Goal: Check status: Check status

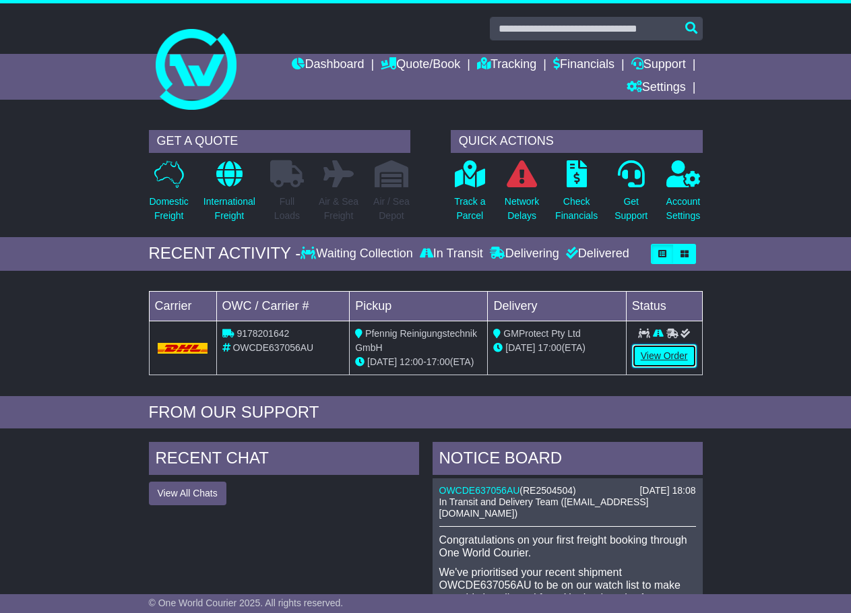
click at [668, 352] on link "View Order" at bounding box center [664, 356] width 65 height 24
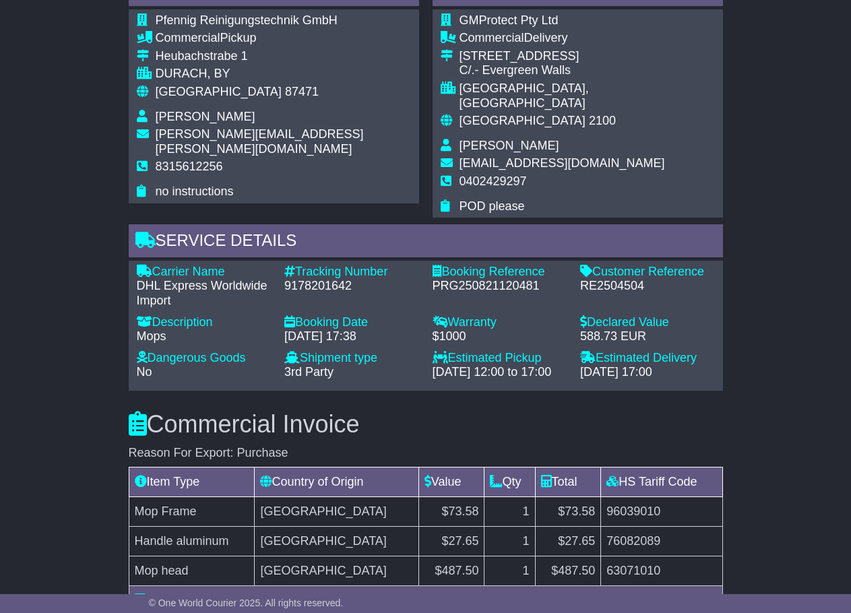
scroll to position [876, 0]
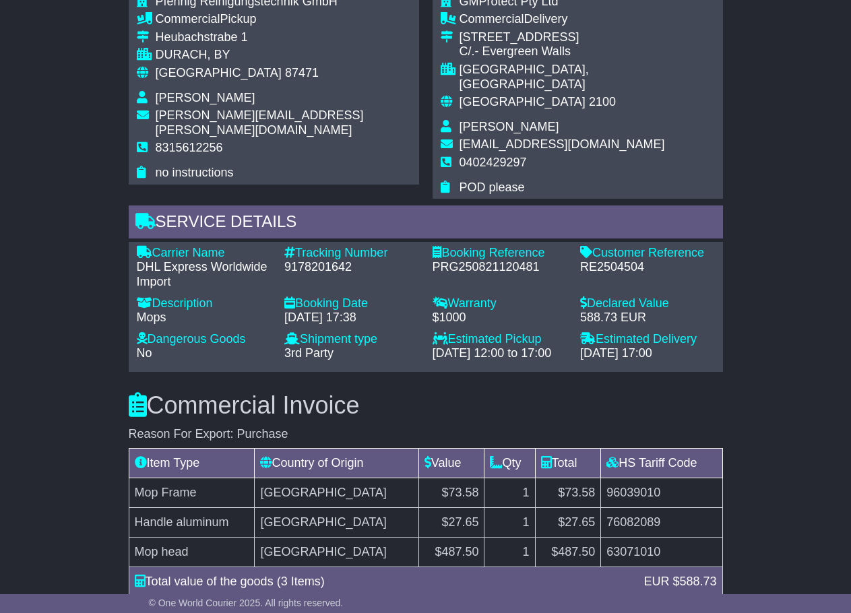
click at [318, 260] on div "9178201642" at bounding box center [351, 267] width 135 height 15
copy div "9178201642"
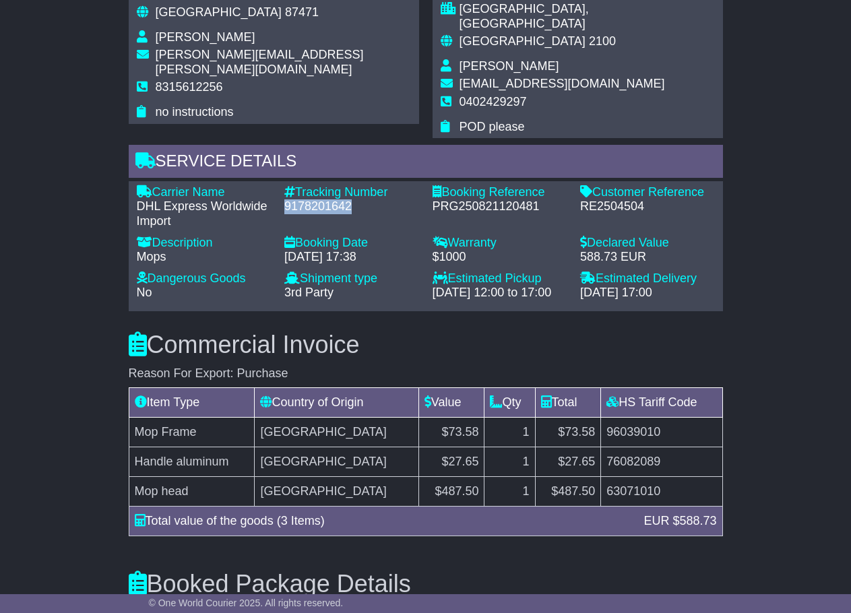
scroll to position [943, 0]
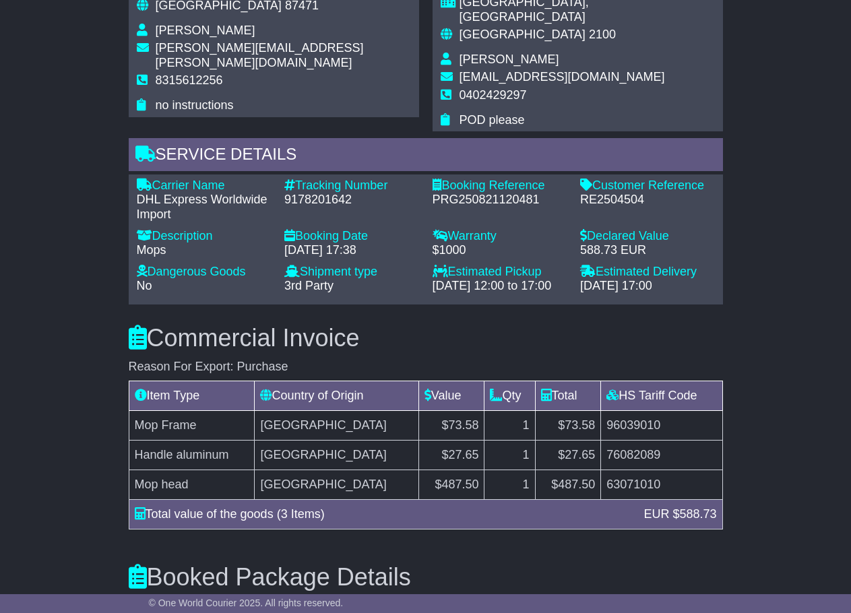
click at [462, 329] on h3 "Commercial Invoice" at bounding box center [426, 338] width 594 height 27
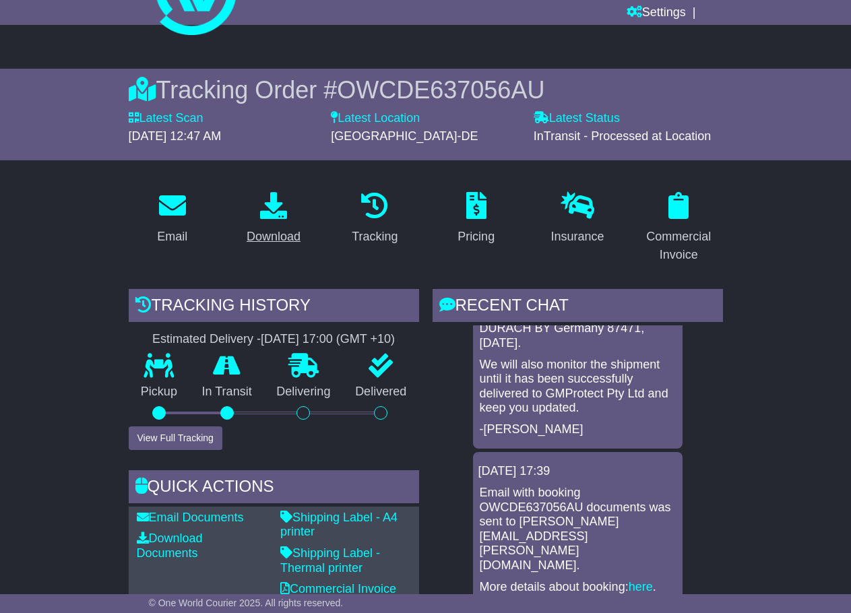
scroll to position [0, 0]
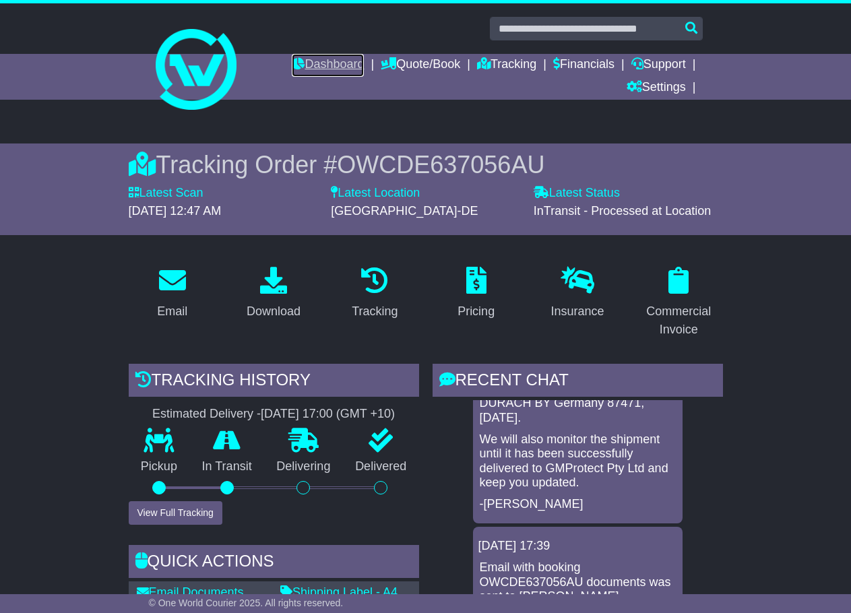
click at [321, 71] on link "Dashboard" at bounding box center [328, 65] width 72 height 23
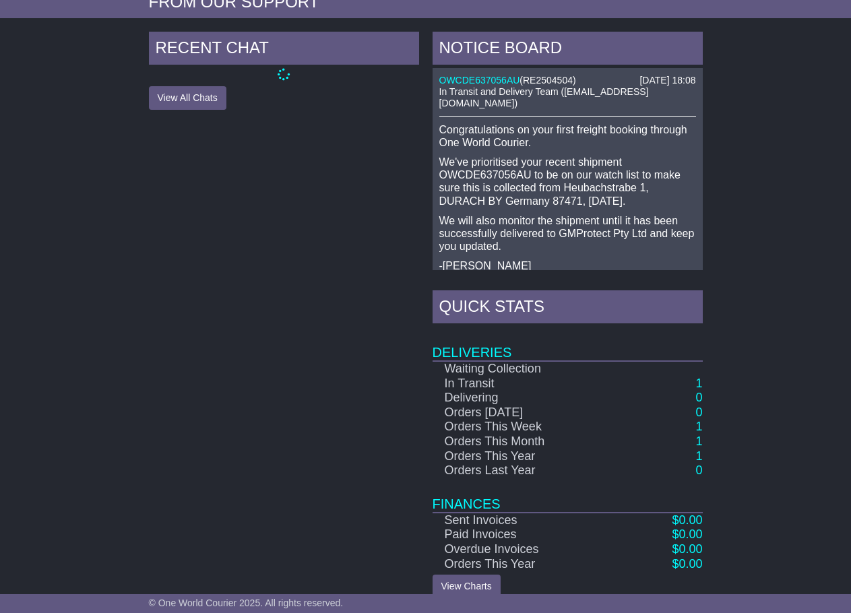
scroll to position [429, 0]
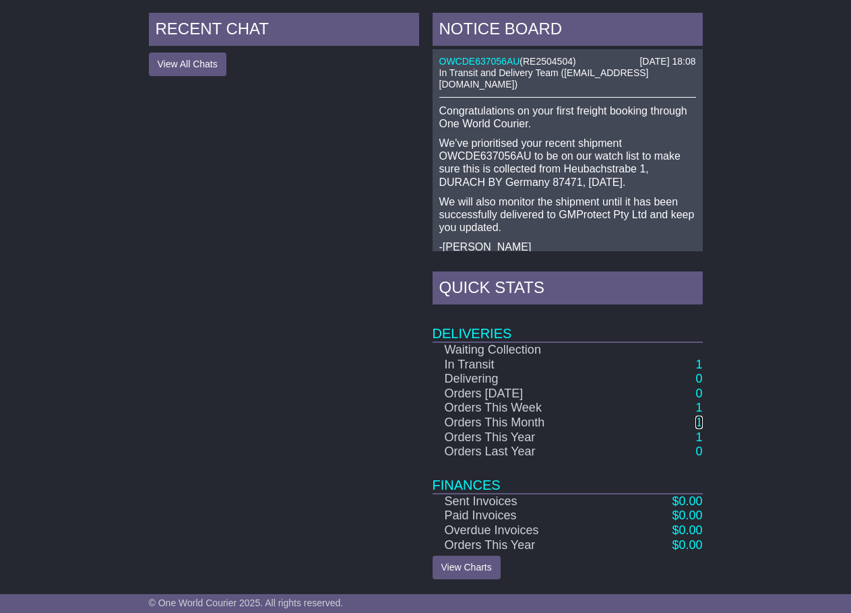
click at [698, 422] on link "1" at bounding box center [698, 422] width 7 height 13
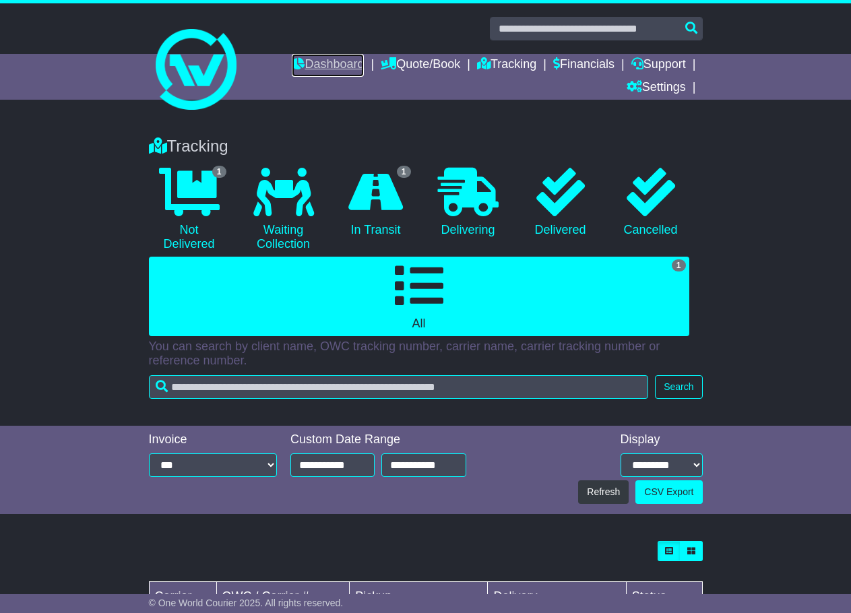
click at [295, 55] on link "Dashboard" at bounding box center [328, 65] width 72 height 23
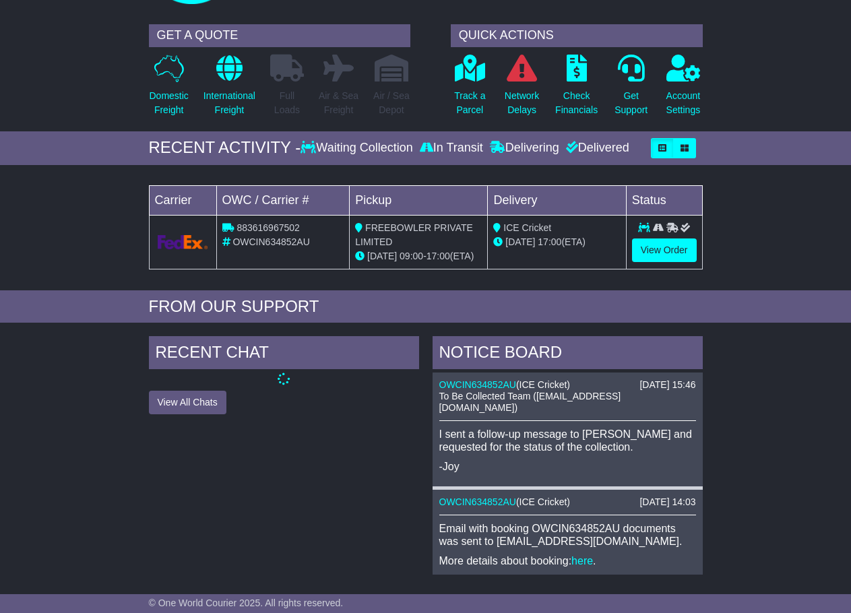
scroll to position [92, 0]
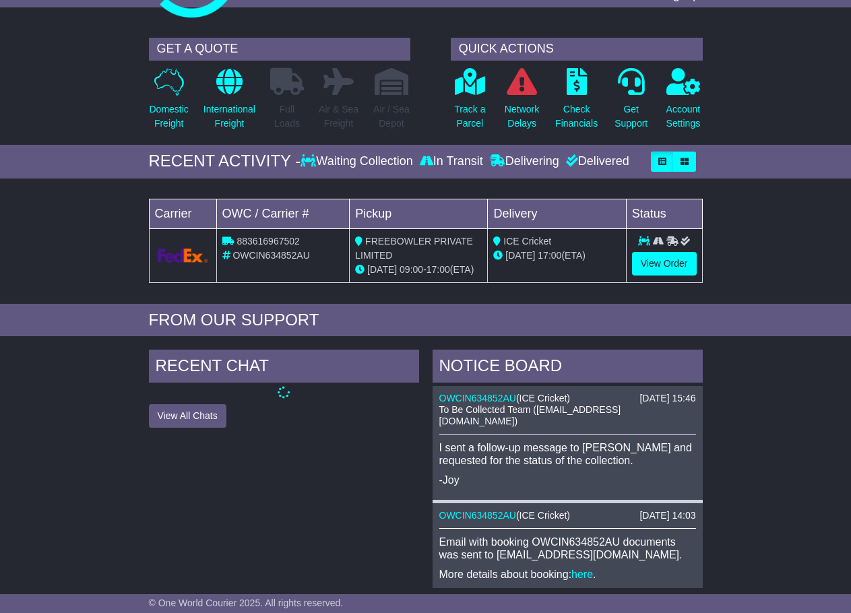
click at [658, 277] on td "View Order" at bounding box center [664, 255] width 76 height 54
click at [660, 268] on link "View Order" at bounding box center [664, 264] width 65 height 24
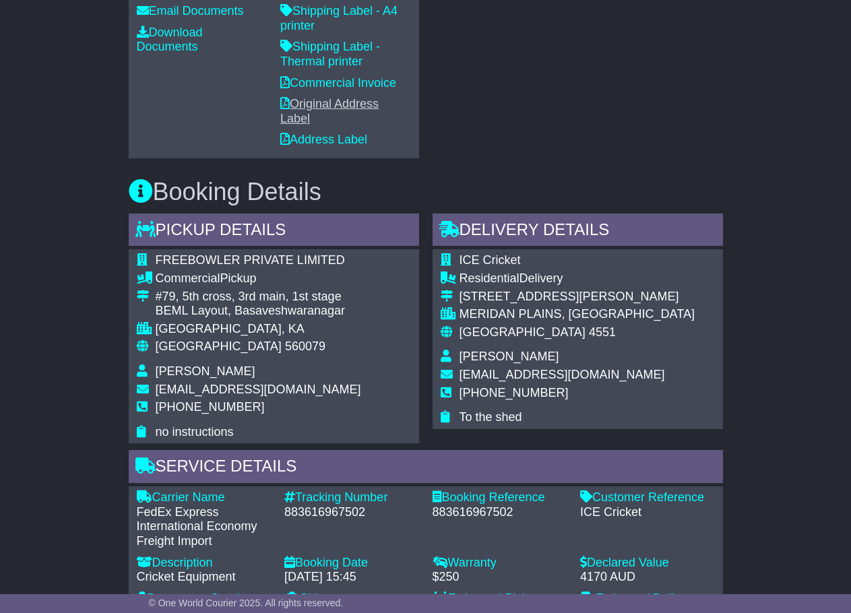
scroll to position [808, 0]
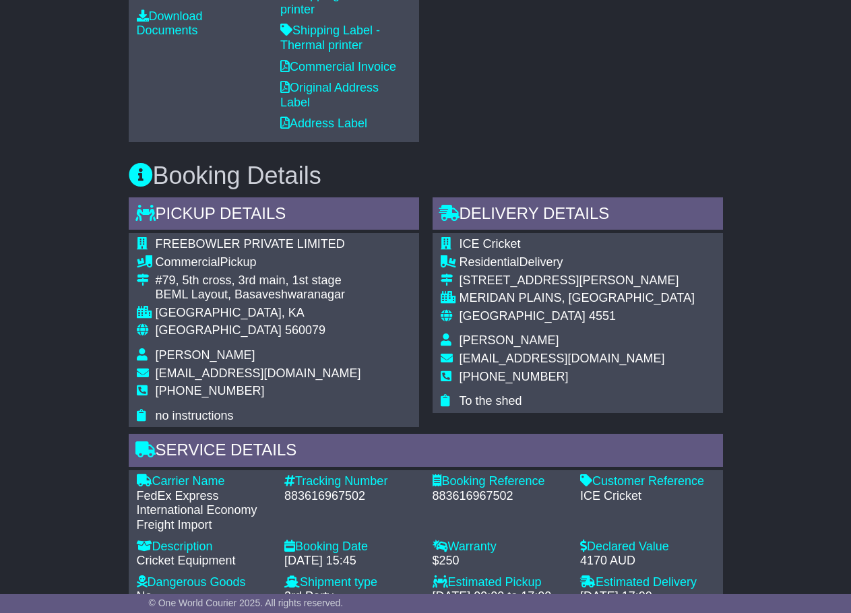
click at [337, 495] on div "883616967502" at bounding box center [351, 496] width 135 height 15
click at [335, 494] on div "883616967502" at bounding box center [351, 496] width 135 height 15
drag, startPoint x: 334, startPoint y: 491, endPoint x: 312, endPoint y: 495, distance: 21.9
click at [314, 498] on div "883616967502" at bounding box center [351, 496] width 135 height 15
click at [314, 494] on div "883616967502" at bounding box center [351, 496] width 135 height 15
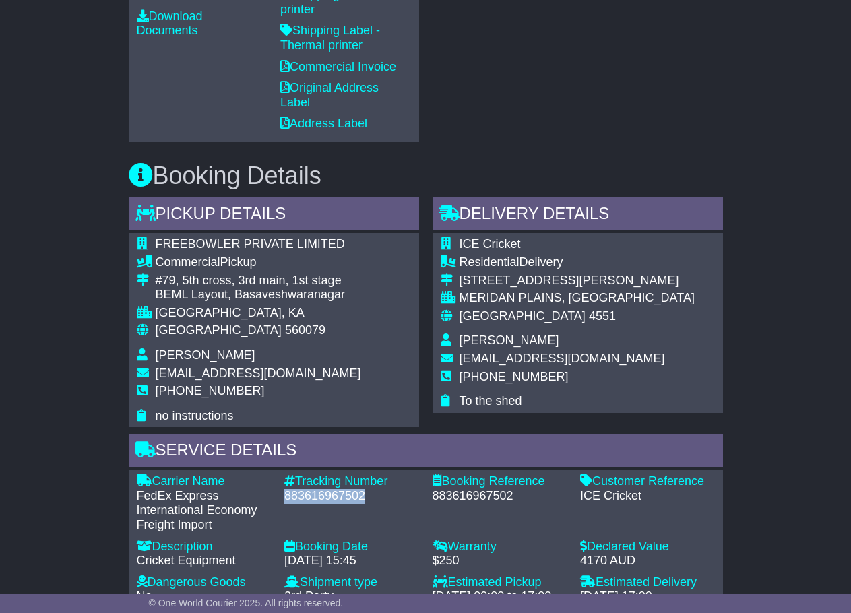
click at [314, 494] on div "883616967502" at bounding box center [351, 496] width 135 height 15
click at [317, 494] on div "883616967502" at bounding box center [351, 496] width 135 height 15
copy div "883616967502"
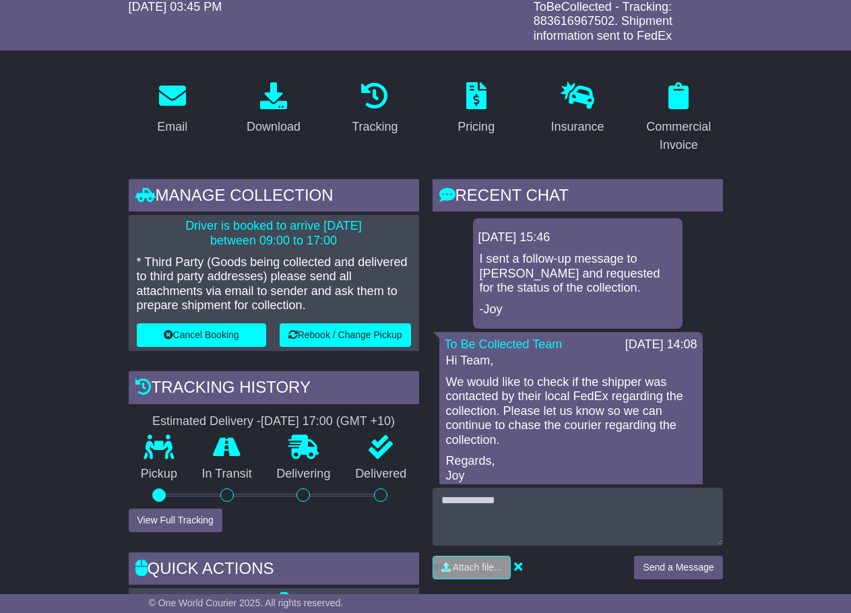
scroll to position [0, 0]
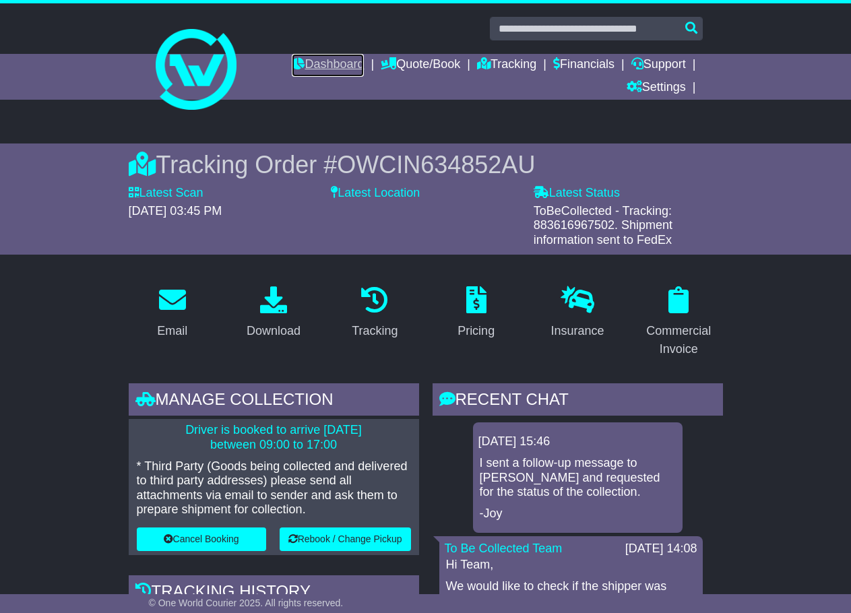
click at [316, 65] on link "Dashboard" at bounding box center [328, 65] width 72 height 23
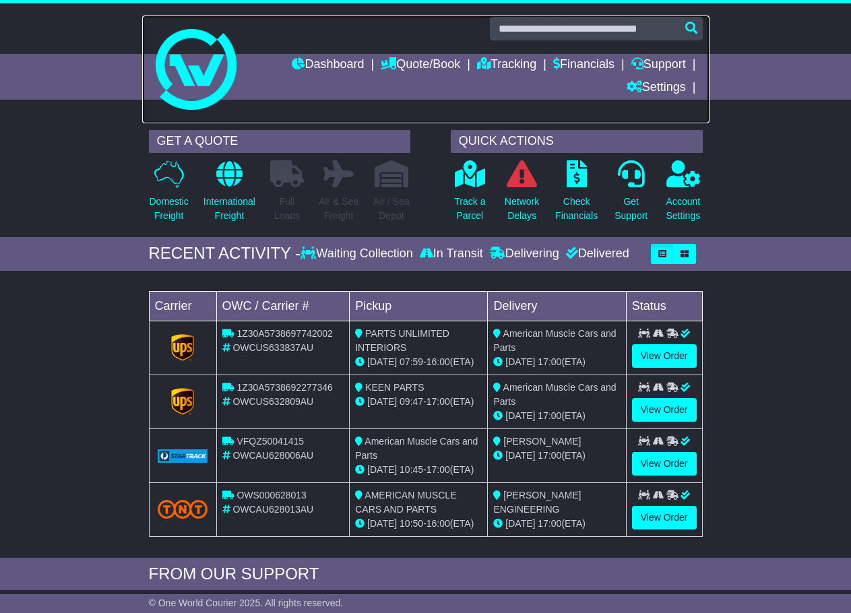
click at [198, 47] on img at bounding box center [196, 69] width 81 height 81
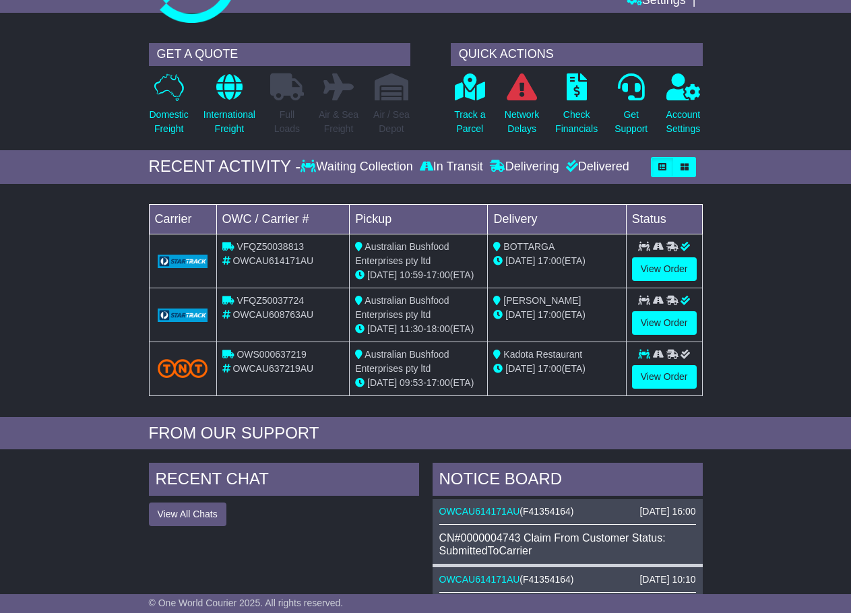
scroll to position [65, 0]
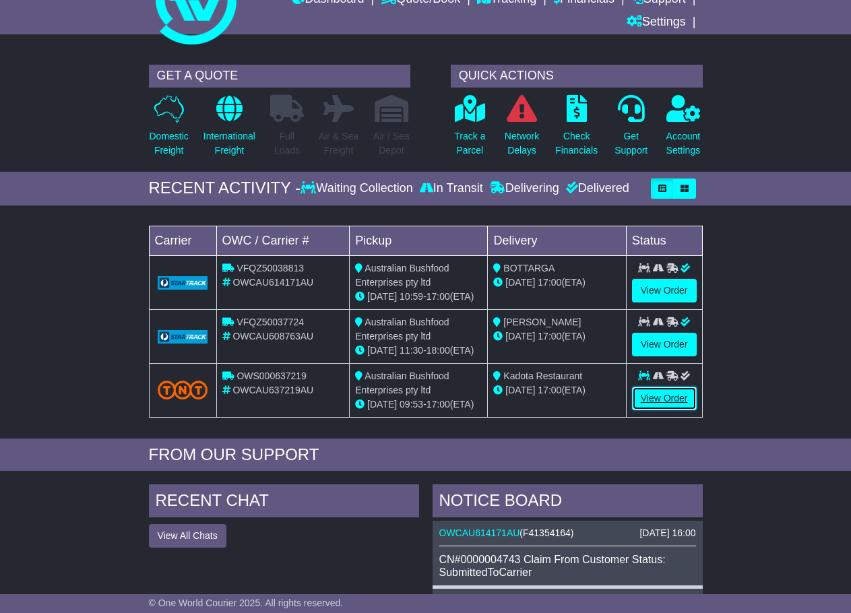
click at [671, 399] on link "View Order" at bounding box center [664, 399] width 65 height 24
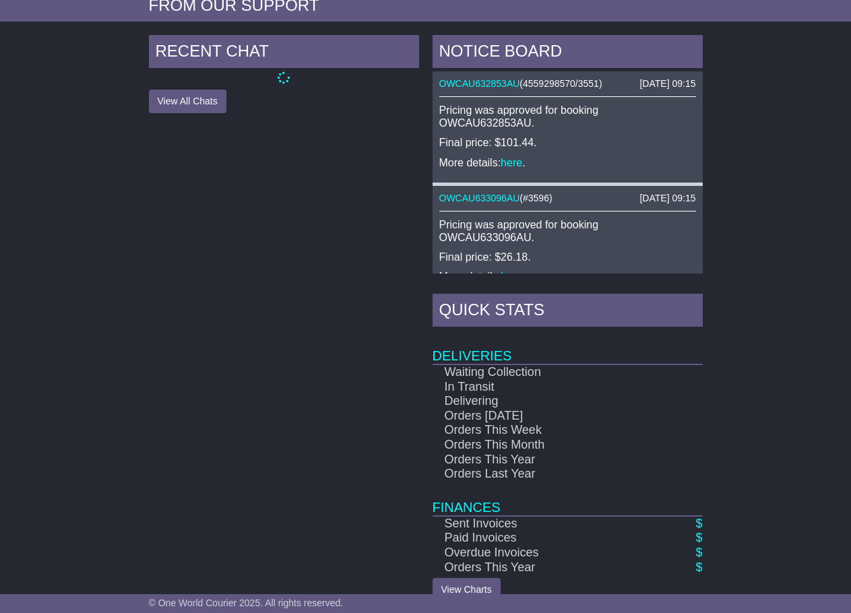
scroll to position [585, 0]
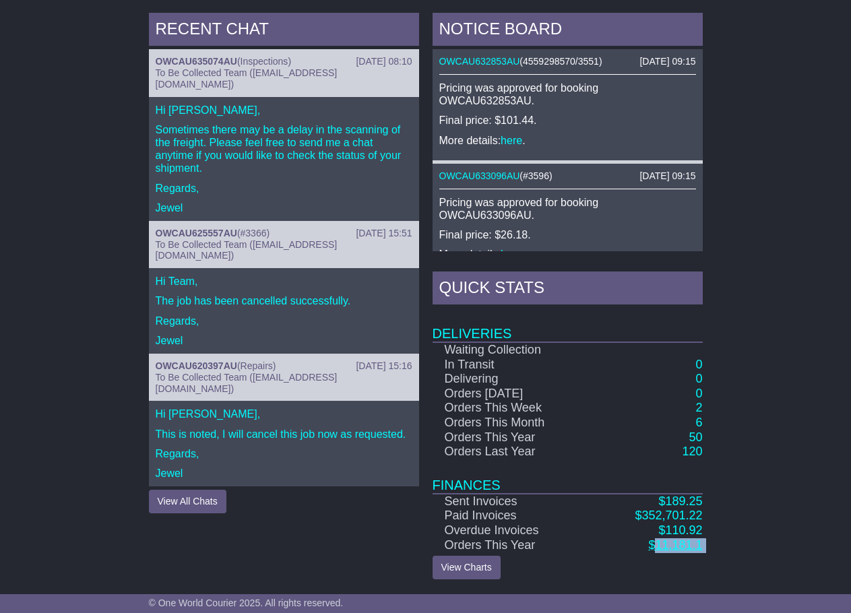
drag, startPoint x: 737, startPoint y: 554, endPoint x: 659, endPoint y: 551, distance: 78.2
click at [659, 551] on div "RECENT CHAT 19 Aug 2025 08:10 OWCAU635074AU ( Inspections ) To Be Collected Tea…" at bounding box center [425, 296] width 851 height 580
copy div "11,181.1 View Charts Recent Chats Notice Board Quick Stats RECENT CHAT × 19 Aug…"
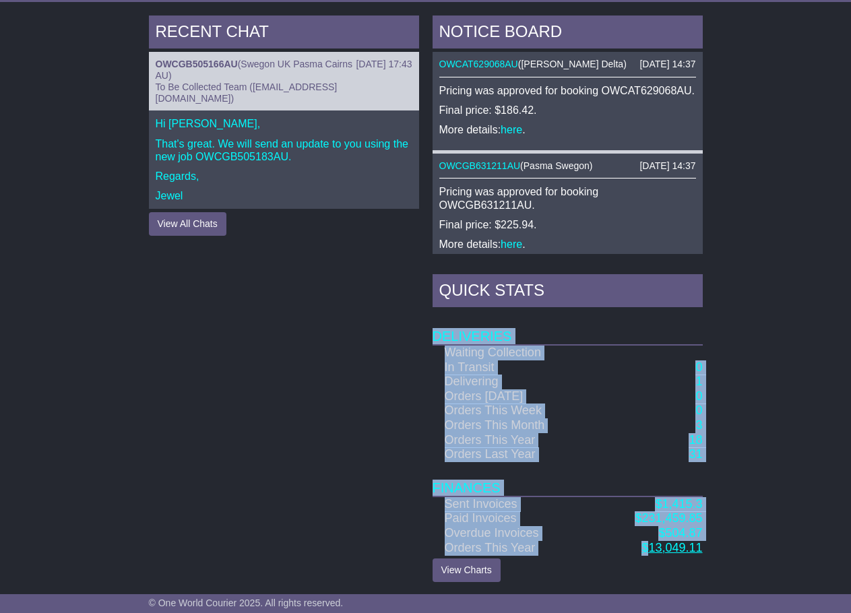
drag, startPoint x: 722, startPoint y: 543, endPoint x: 659, endPoint y: 546, distance: 62.7
click at [651, 546] on div "RECENT CHAT 26 Aug 2024 17:43 OWCGB505166AU ( Swegon UK Pasma Cairns AU ) To Be…" at bounding box center [425, 299] width 851 height 580
copy table "Deliveries Waiting Collection In Transit 0 Delivering 1 Orders Today 0 Orders T…"
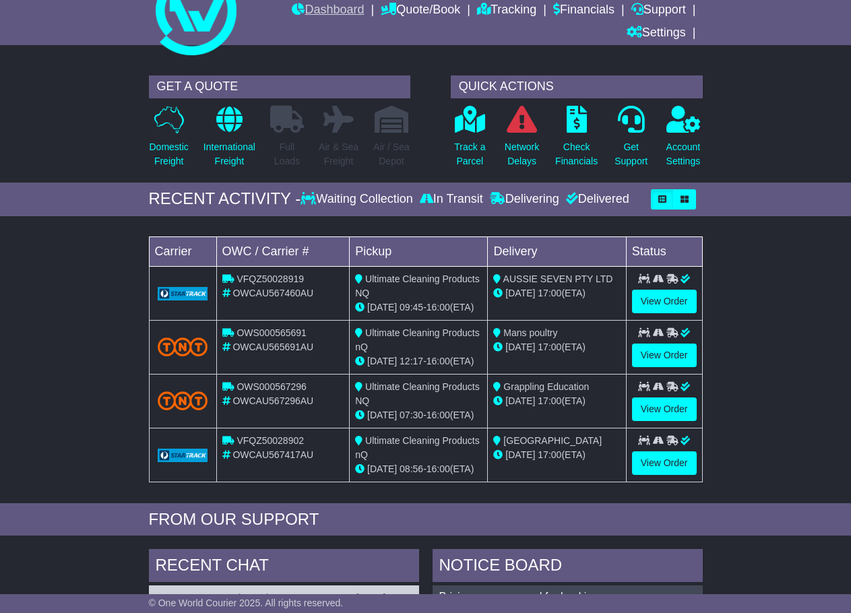
scroll to position [52, 0]
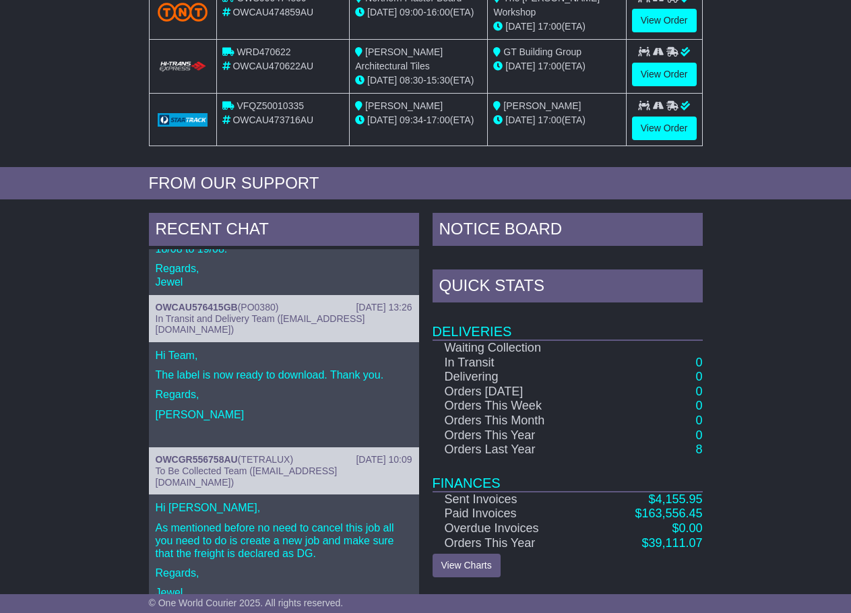
scroll to position [106, 0]
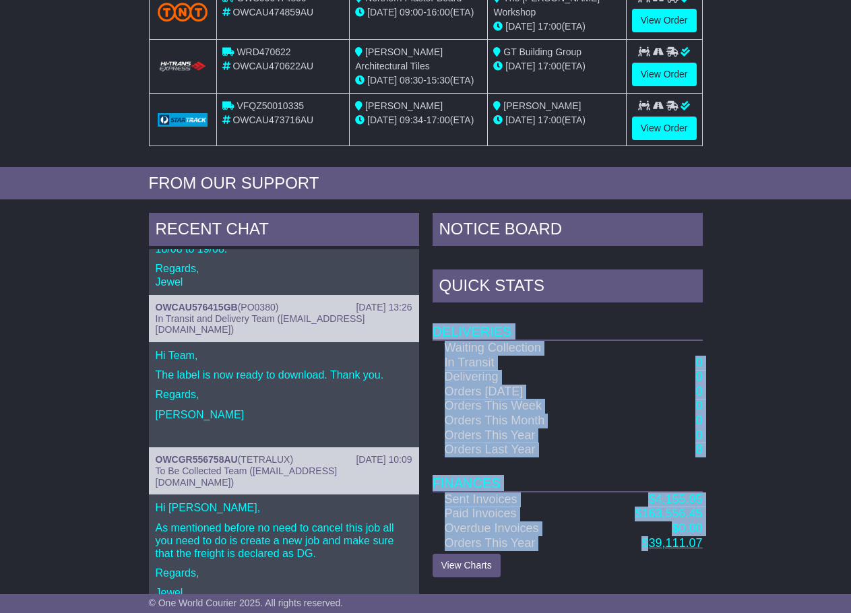
drag, startPoint x: 719, startPoint y: 550, endPoint x: 653, endPoint y: 546, distance: 66.1
click at [653, 546] on div "RECENT CHAT 18 Aug 2025 15:46 OWCAU635402AU ( 3805 ) To Be Collected Team (pick…" at bounding box center [425, 497] width 851 height 582
copy table "Deliveries Waiting Collection In Transit 0 Delivering 0 Orders Today 0 Orders T…"
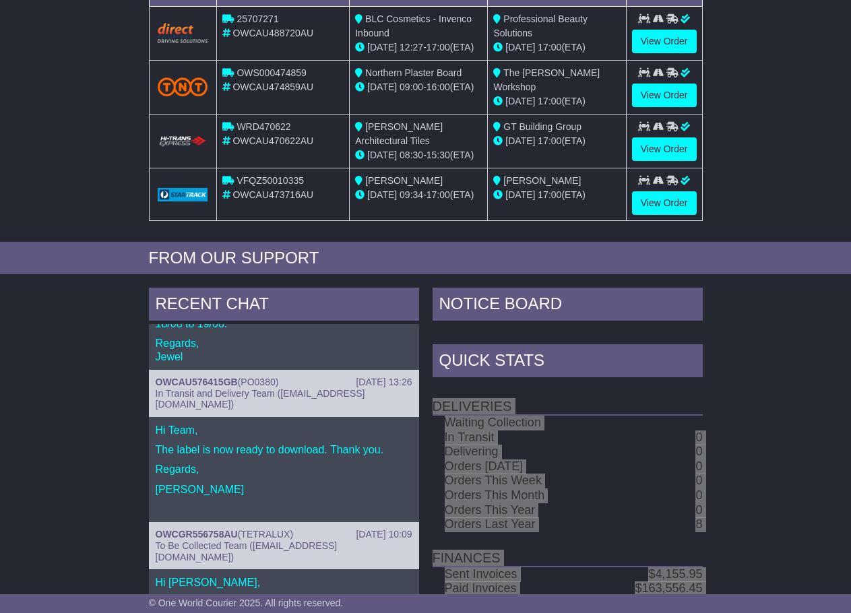
scroll to position [53, 0]
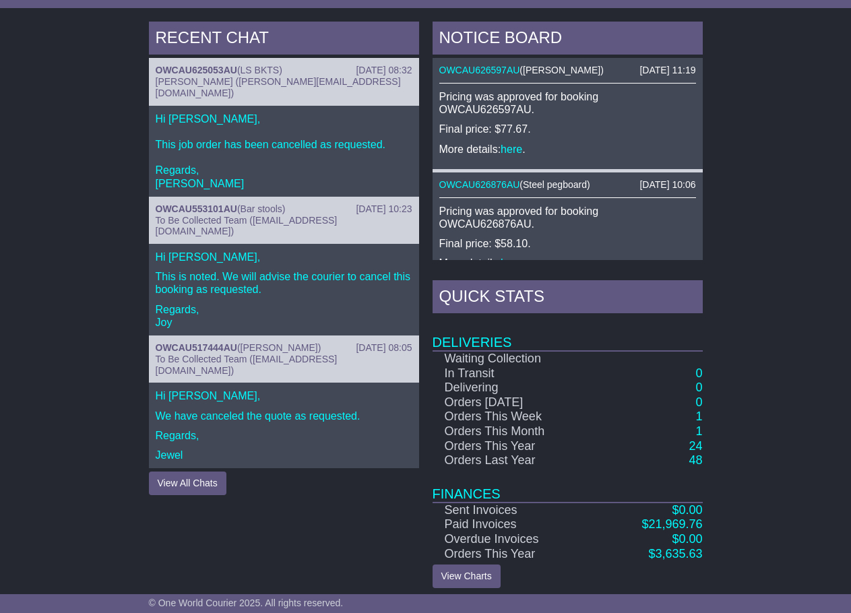
scroll to position [585, 0]
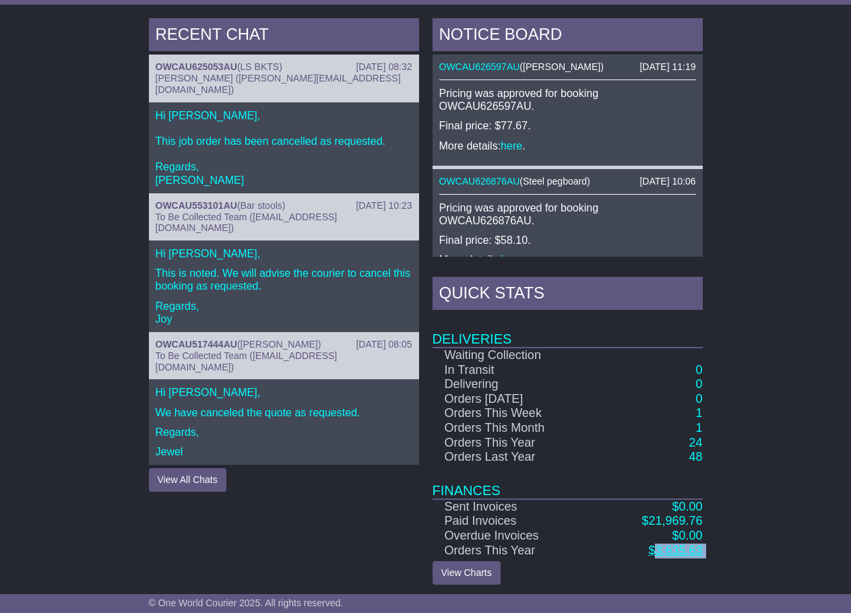
drag, startPoint x: 745, startPoint y: 555, endPoint x: 657, endPoint y: 549, distance: 87.8
click at [657, 549] on div "RECENT CHAT [DATE] 08:32 OWCAU625053AU ( LS BKTS ) [PERSON_NAME] ([PERSON_NAME]…" at bounding box center [425, 301] width 851 height 580
copy div "5,234.14 Lore Ipsumd Sitame Conse Adipis Elits Doeiu Tempo INCIDI UTLA × 36 Etd…"
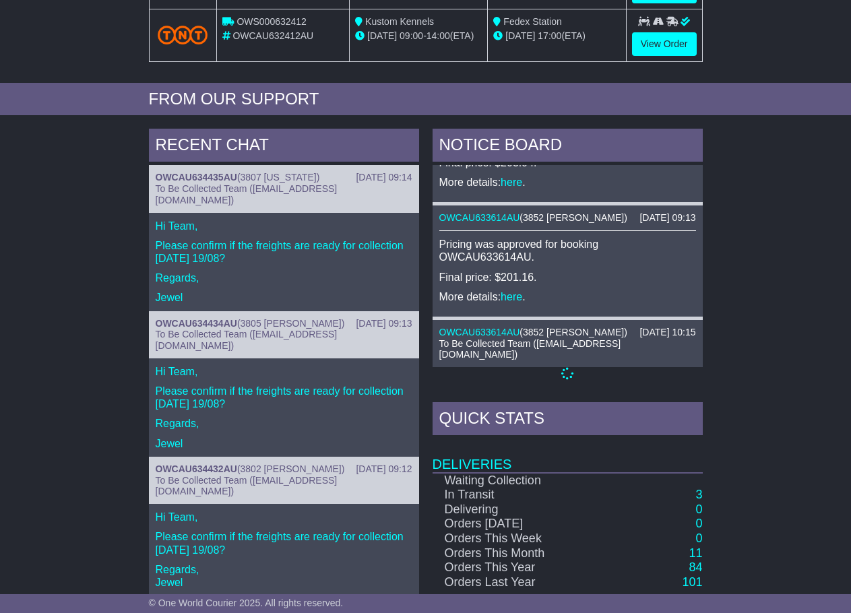
scroll to position [587, 0]
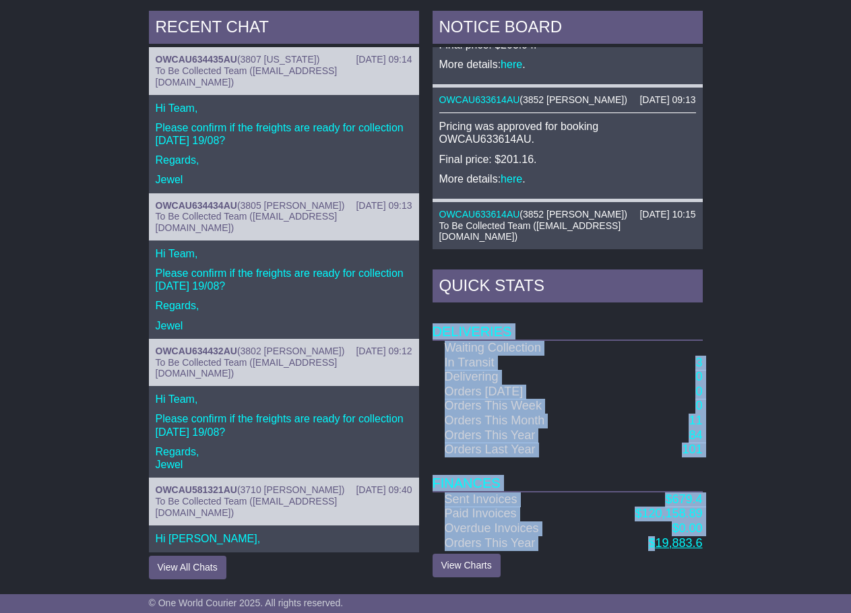
drag, startPoint x: 730, startPoint y: 539, endPoint x: 656, endPoint y: 544, distance: 74.3
click at [656, 544] on div "RECENT CHAT 19 Aug 2025 09:14 OWCAU634435AU ( 3807 Georgia ) To Be Collected Te…" at bounding box center [425, 295] width 851 height 582
copy table "Deliveries Waiting Collection In Transit 3 Delivering 0 Orders Today 0 Orders T…"
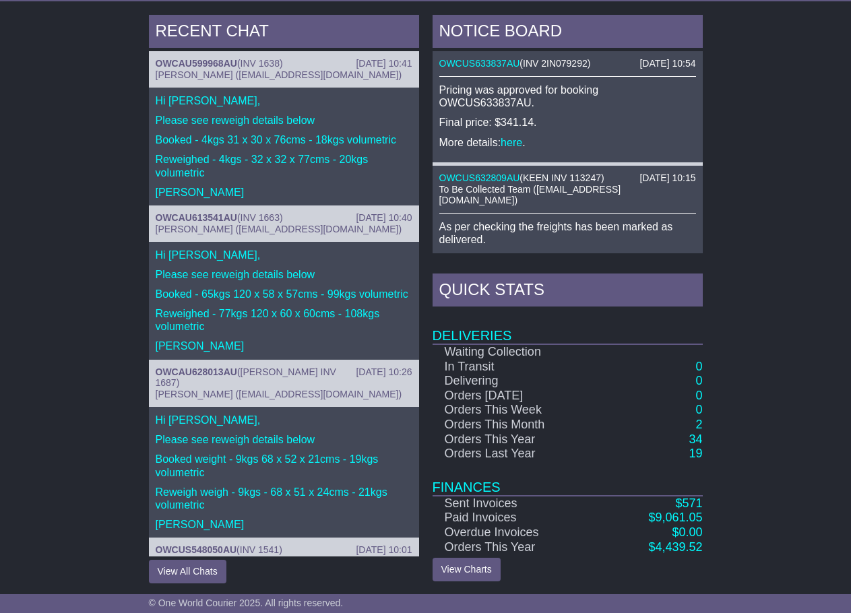
scroll to position [593, 0]
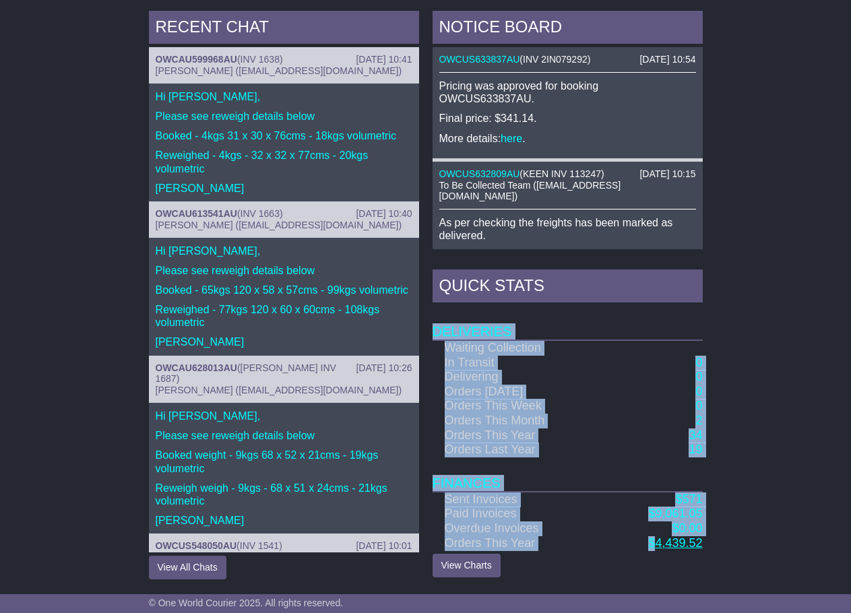
drag, startPoint x: 717, startPoint y: 543, endPoint x: 653, endPoint y: 544, distance: 64.0
click at [653, 544] on div "RECENT CHAT 22 Aug 2025 10:41 OWCAU599968AU ( INV 1638 ) Lara Te Naiti (ap@onew…" at bounding box center [425, 295] width 851 height 582
copy table "Deliveries Waiting Collection In Transit 0 Delivering 0 Orders Today 0 Orders T…"
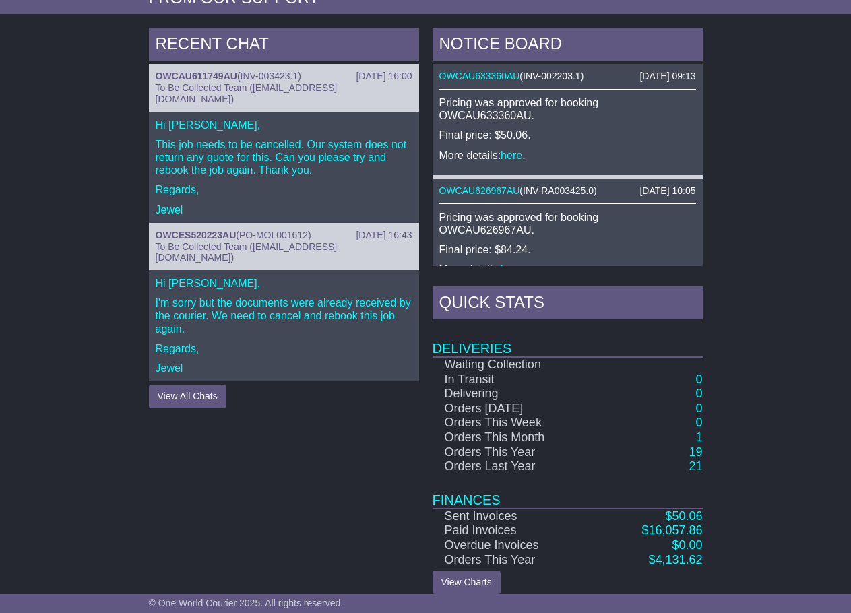
scroll to position [588, 0]
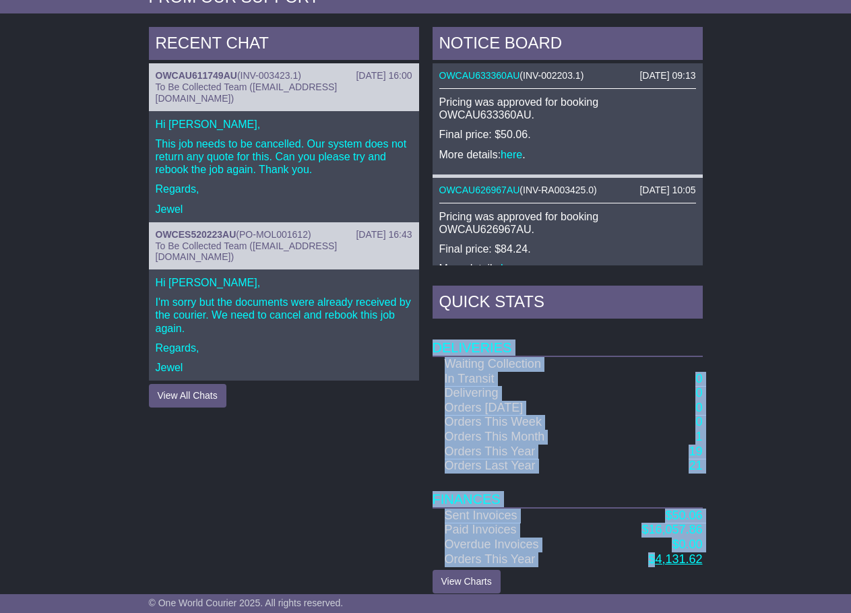
drag, startPoint x: 722, startPoint y: 543, endPoint x: 657, endPoint y: 544, distance: 64.7
click at [657, 544] on div "RECENT CHAT [DATE] 16:00 OWCAU611749AU ( INV-003423.1 ) To Be Collected Team ([…" at bounding box center [425, 310] width 851 height 580
copy table "Deliveries Waiting Collection In Transit 0 Delivering 0 Orders [DATE] 0 Orders …"
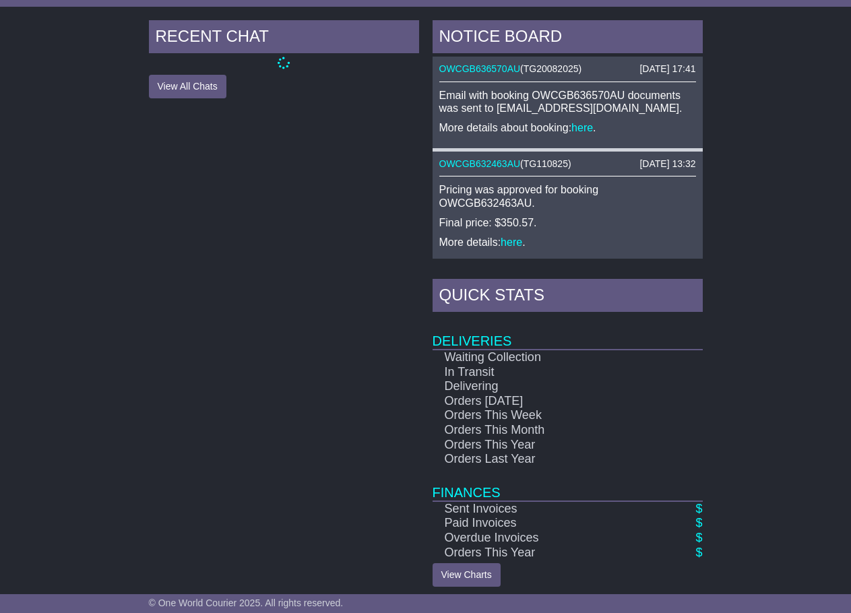
scroll to position [587, 0]
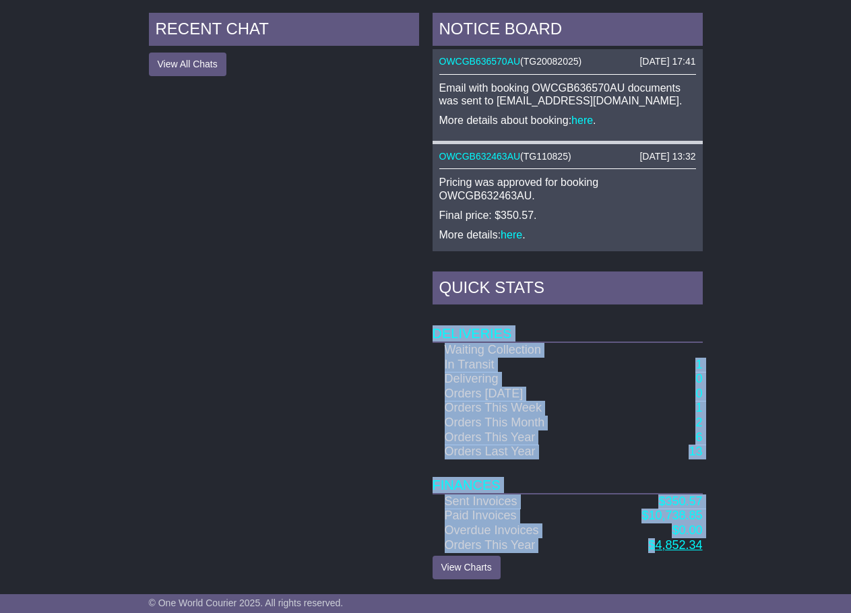
drag, startPoint x: 713, startPoint y: 546, endPoint x: 653, endPoint y: 541, distance: 59.4
click at [653, 541] on div "RECENT CHAT View All Chats Hide All Chats NOTICE BOARD [DATE] 17:41 OWCGB636570…" at bounding box center [425, 296] width 851 height 580
copy table "Deliveries Waiting Collection In Transit 1 Delivering 0 Orders Today 0 Orders T…"
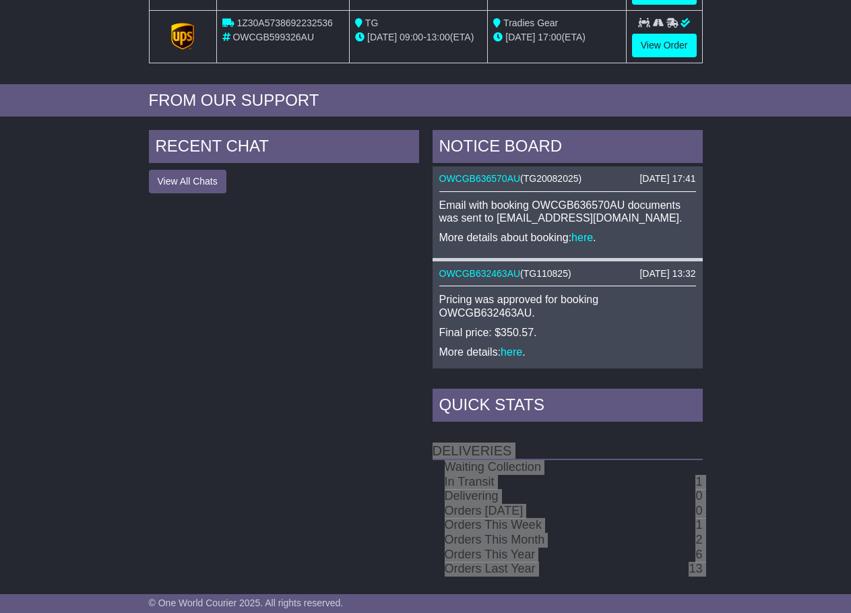
scroll to position [115, 0]
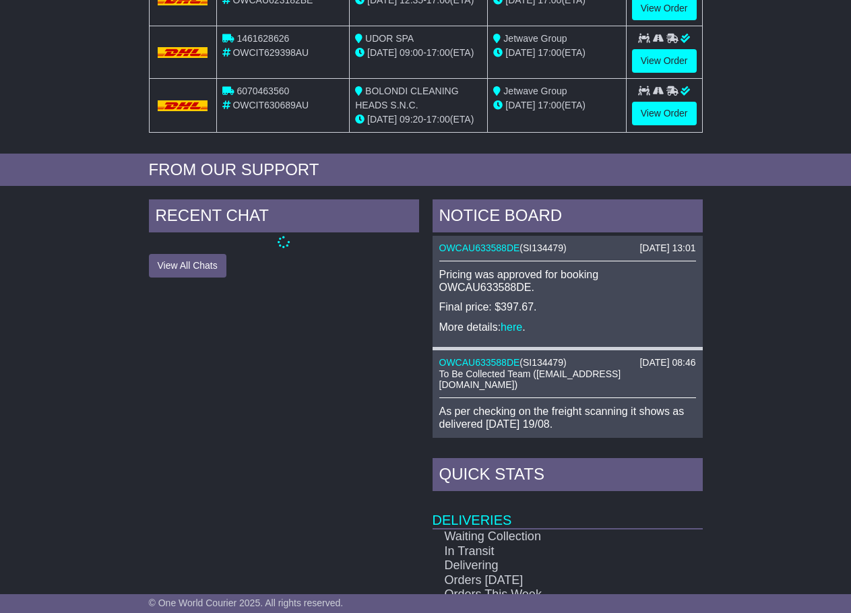
scroll to position [404, 0]
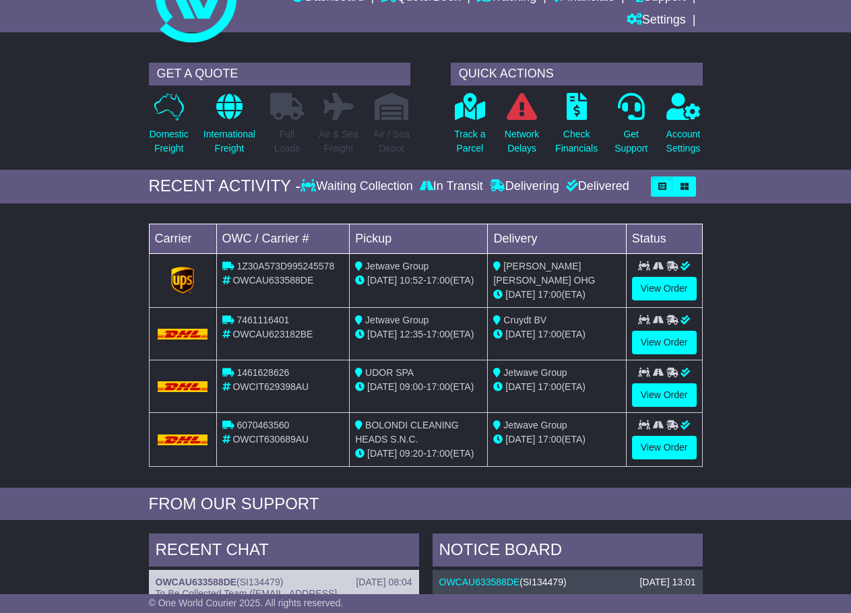
click at [822, 410] on div "Loading... No bookings found Carrier OWC / Carrier # Pickup Delivery Status 1Z3…" at bounding box center [425, 348] width 851 height 277
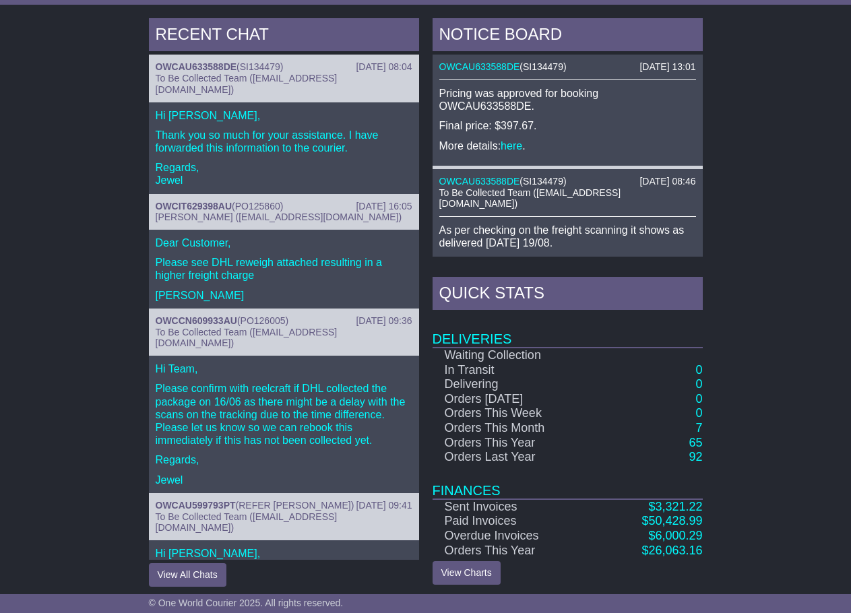
scroll to position [589, 0]
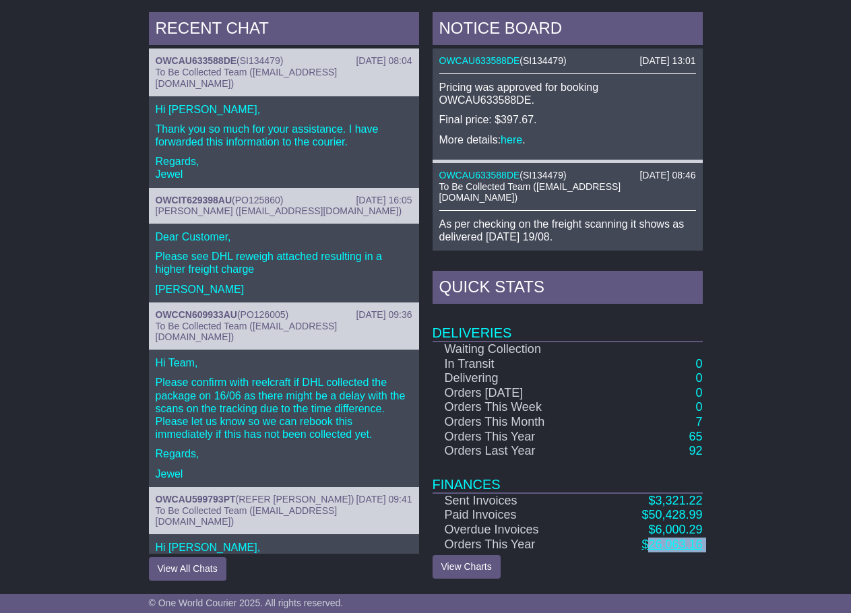
drag, startPoint x: 727, startPoint y: 553, endPoint x: 647, endPoint y: 544, distance: 80.6
click at [647, 544] on div "RECENT CHAT 19 Aug 2025 08:04 OWCAU633588DE ( SI134479 ) To Be Collected Team (…" at bounding box center [425, 296] width 851 height 582
copy div "26,063.16 View Charts Recent Chats Notice Board Quick Stats RECENT CHAT × 19 Au…"
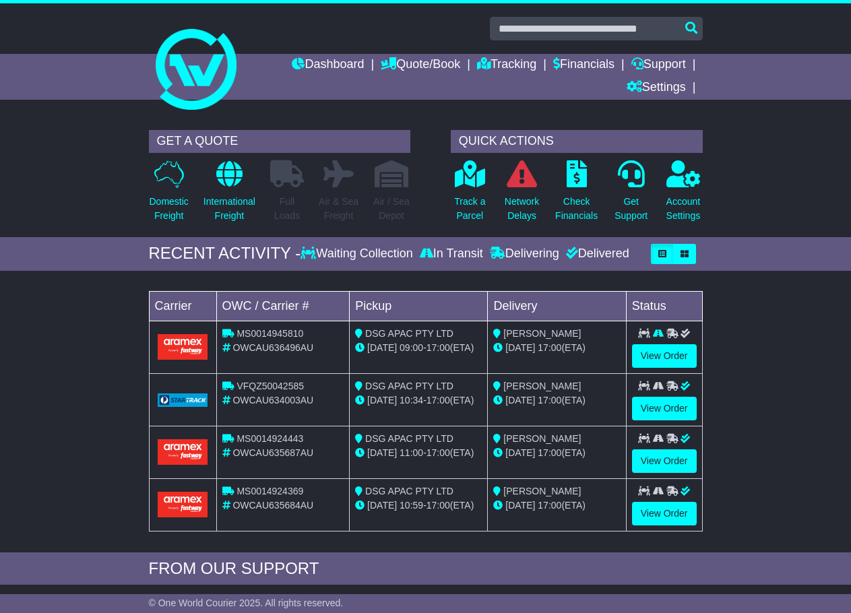
click at [760, 454] on div "Loading... No bookings found Carrier OWC / Carrier # Pickup Delivery Status MS0…" at bounding box center [425, 414] width 851 height 275
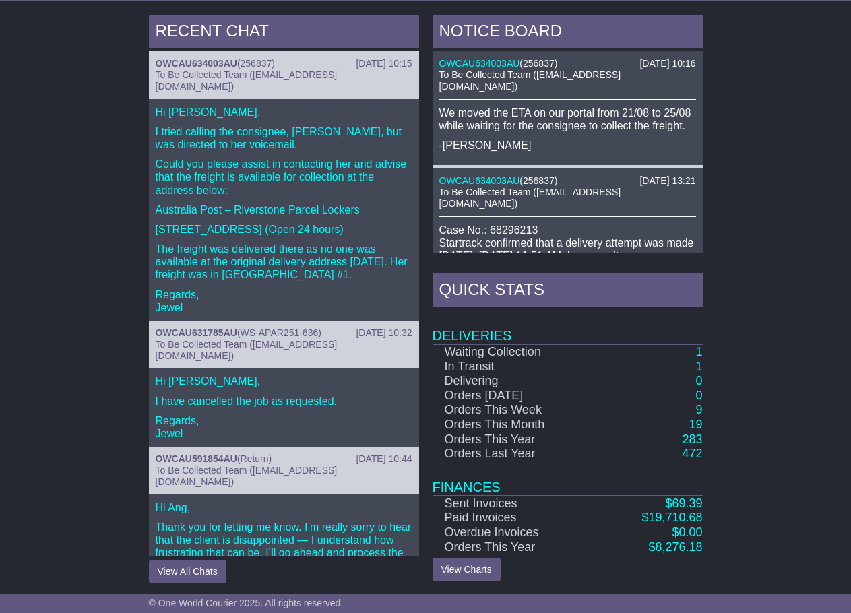
scroll to position [587, 0]
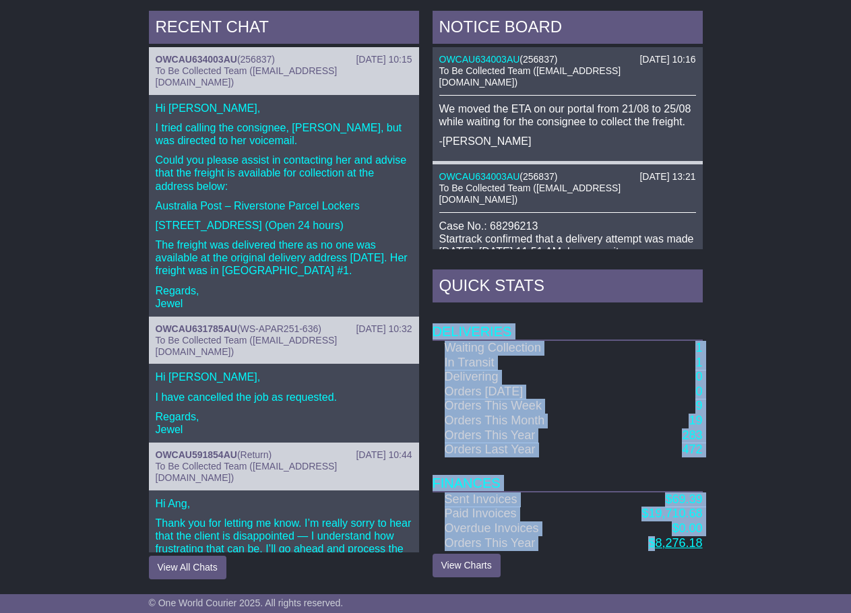
drag, startPoint x: 737, startPoint y: 544, endPoint x: 657, endPoint y: 547, distance: 80.2
click at [657, 547] on div "RECENT CHAT [DATE] 10:15 OWCAU634003AU ( 256837 ) To Be Collected Team ([EMAIL_…" at bounding box center [425, 295] width 851 height 582
copy table "Deliveries Waiting Collection 1 In Transit 1 Delivering 0 Orders [DATE] 0 Order…"
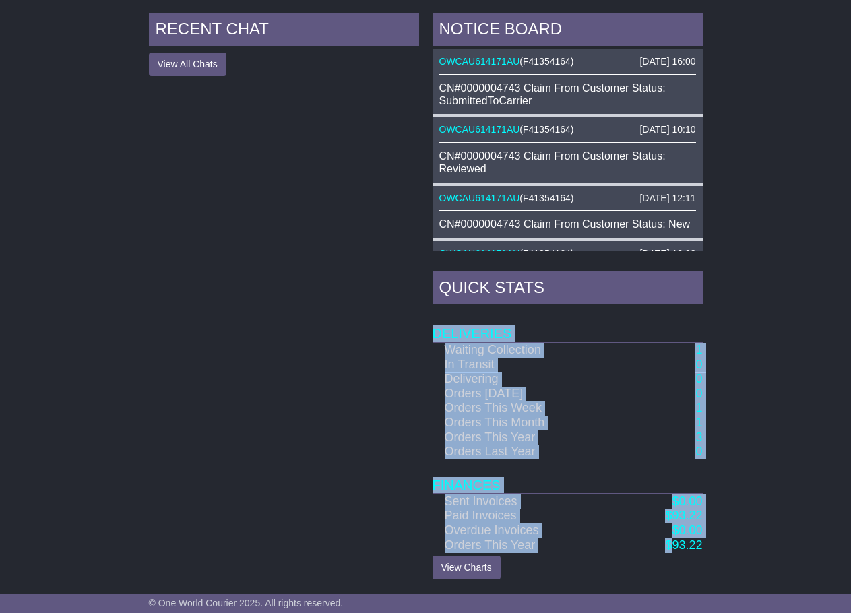
drag, startPoint x: 721, startPoint y: 538, endPoint x: 673, endPoint y: 548, distance: 48.1
click at [673, 548] on div "RECENT CHAT View All Chats Hide All Chats NOTICE BOARD [DATE] 16:00 OWCAU614171…" at bounding box center [425, 296] width 851 height 580
copy table "Deliveries Waiting Collection 1 In Transit 0 Delivering 0 Orders Today 0 Orders…"
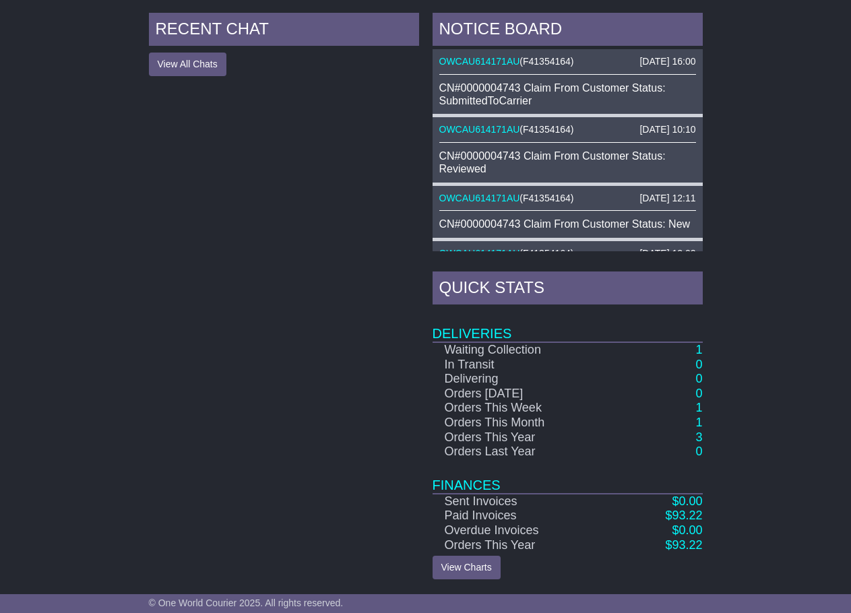
click at [223, 374] on div "RECENT CHAT View All Chats Hide All Chats" at bounding box center [284, 296] width 284 height 566
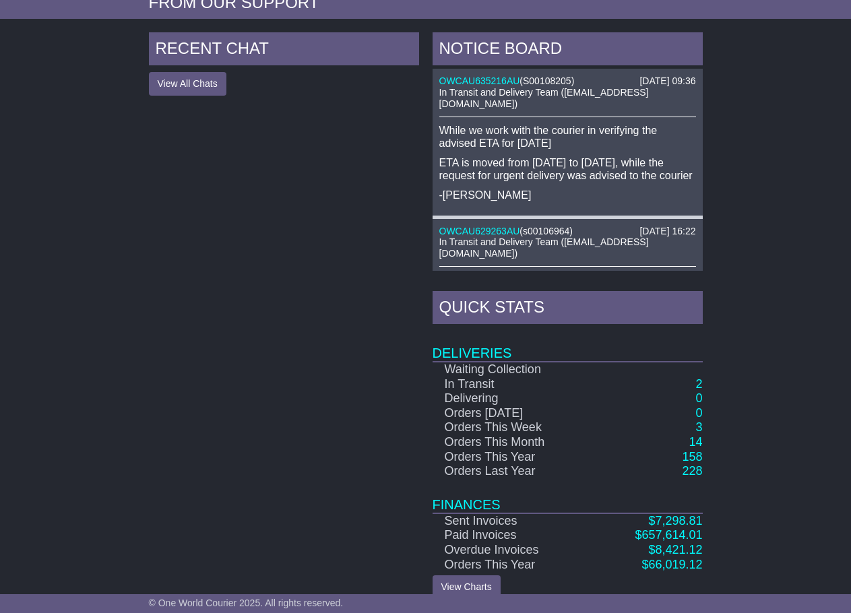
scroll to position [589, 0]
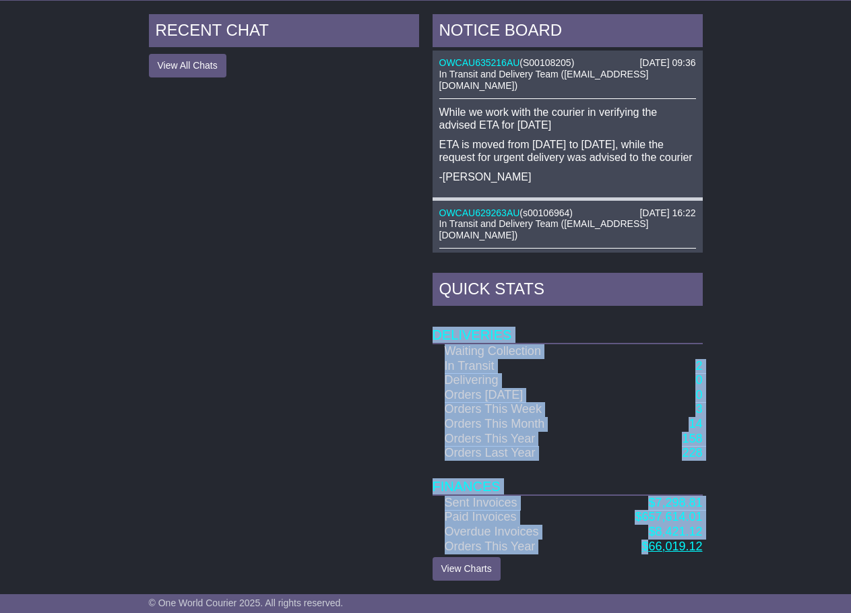
drag, startPoint x: 737, startPoint y: 538, endPoint x: 651, endPoint y: 544, distance: 86.4
click at [651, 544] on div "RECENT CHAT View All Chats Hide All Chats NOTICE BOARD 22 Aug 2025 09:36 OWCAU6…" at bounding box center [425, 297] width 851 height 580
copy table "Deliveries Waiting Collection In Transit 2 Delivering 0 Orders Today 0 Orders T…"
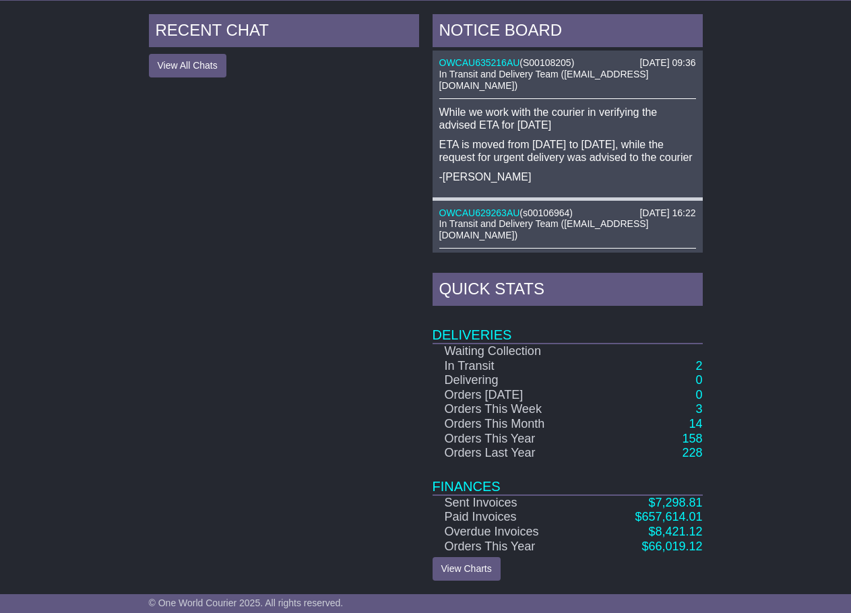
click at [170, 395] on div "RECENT CHAT View All Chats Hide All Chats" at bounding box center [284, 297] width 284 height 566
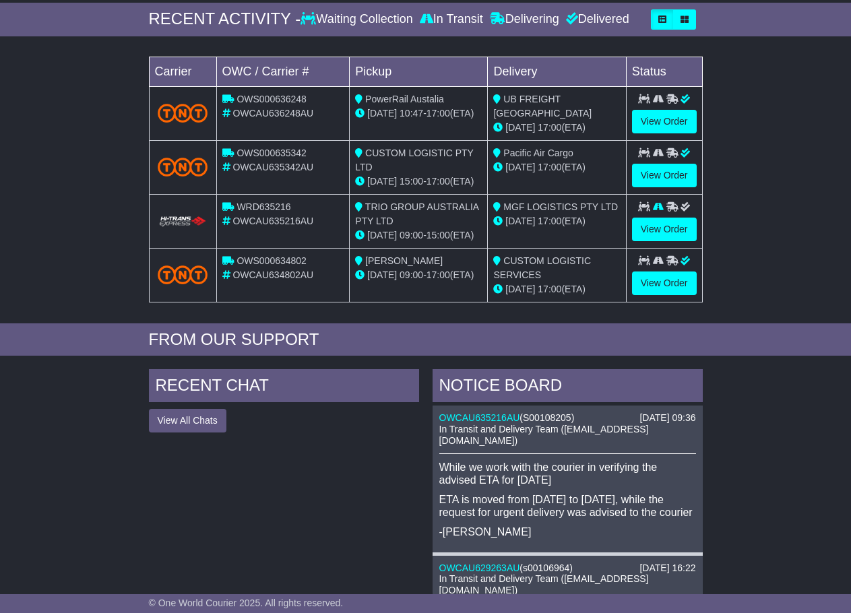
scroll to position [118, 0]
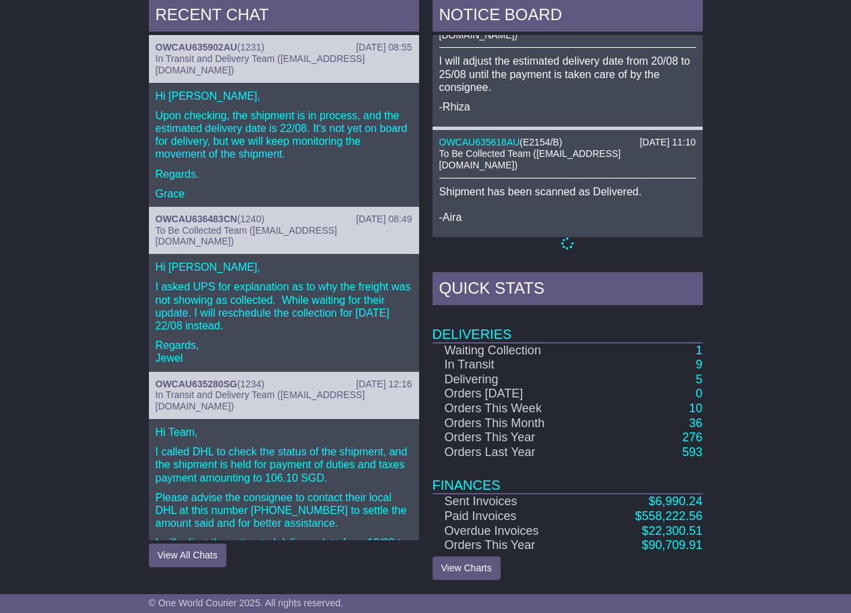
scroll to position [587, 0]
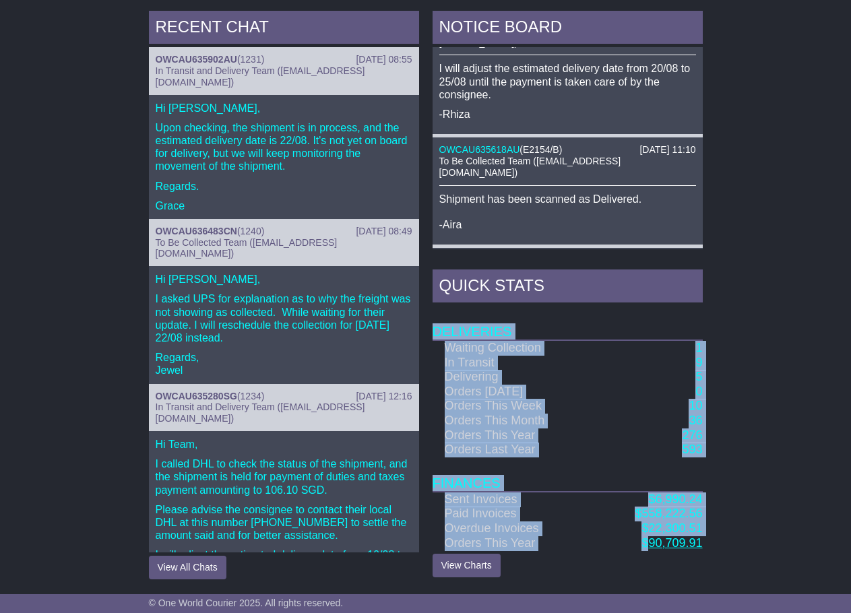
drag, startPoint x: 725, startPoint y: 546, endPoint x: 651, endPoint y: 548, distance: 74.1
click at [651, 548] on div "RECENT CHAT 22 Aug 2025 08:55 OWCAU635902AU ( 1231 ) In Transit and Delivery Te…" at bounding box center [425, 295] width 851 height 582
copy table "Deliveries Waiting Collection 1 In Transit 9 Delivering 5 Orders Today 0 Orders…"
click at [742, 386] on div "RECENT CHAT 22 Aug 2025 08:55 OWCAU635902AU ( 1231 ) In Transit and Delivery Te…" at bounding box center [425, 295] width 851 height 582
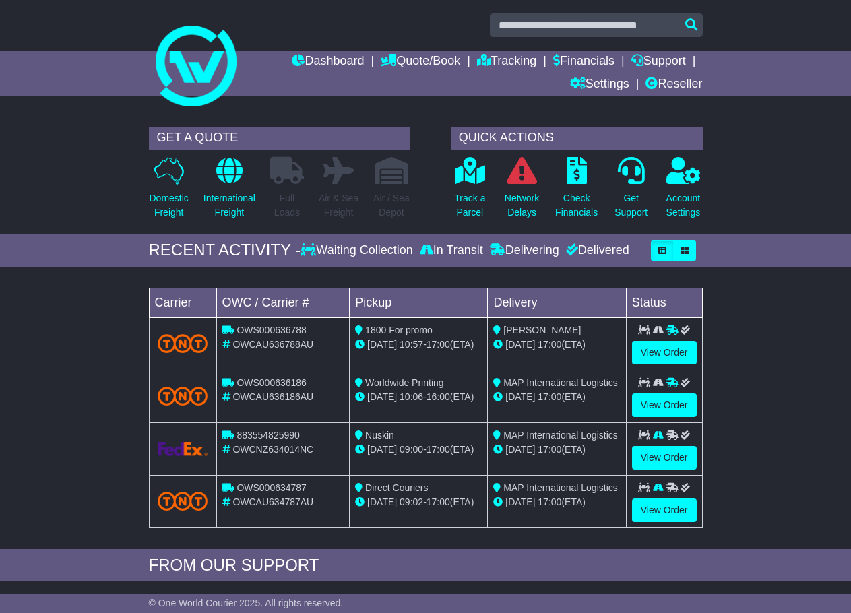
scroll to position [0, 0]
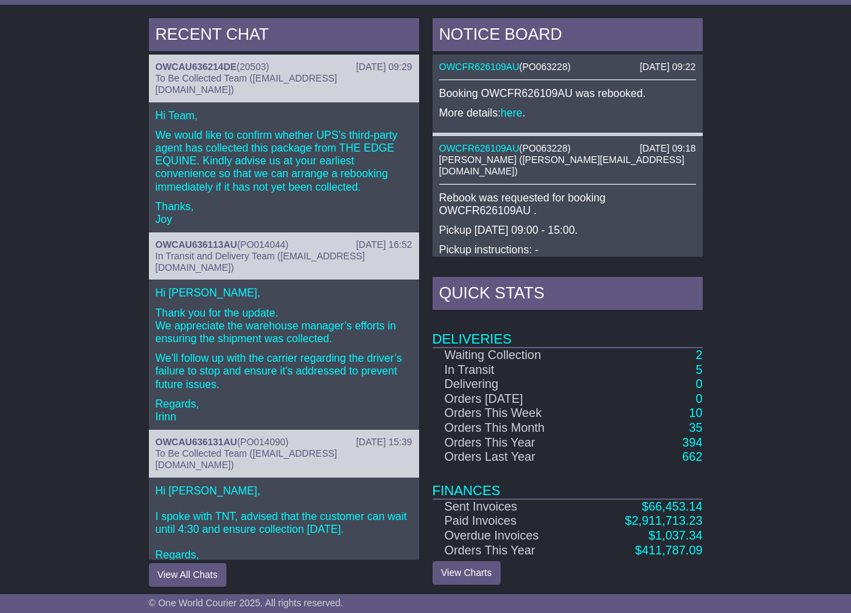
scroll to position [587, 0]
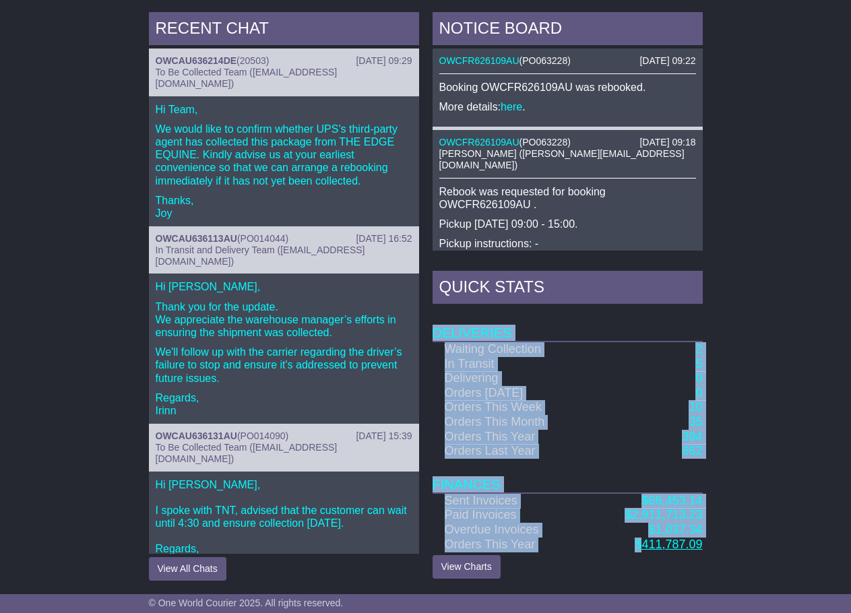
drag, startPoint x: 737, startPoint y: 549, endPoint x: 645, endPoint y: 546, distance: 92.3
click at [645, 546] on div "RECENT CHAT 22 Aug 2025 09:29 OWCAU636214DE ( 20503 ) To Be Collected Team (pic…" at bounding box center [425, 296] width 851 height 582
copy table "Deliveries Waiting Collection 2 In Transit 5 Delivering 0 Orders Today 0 Orders…"
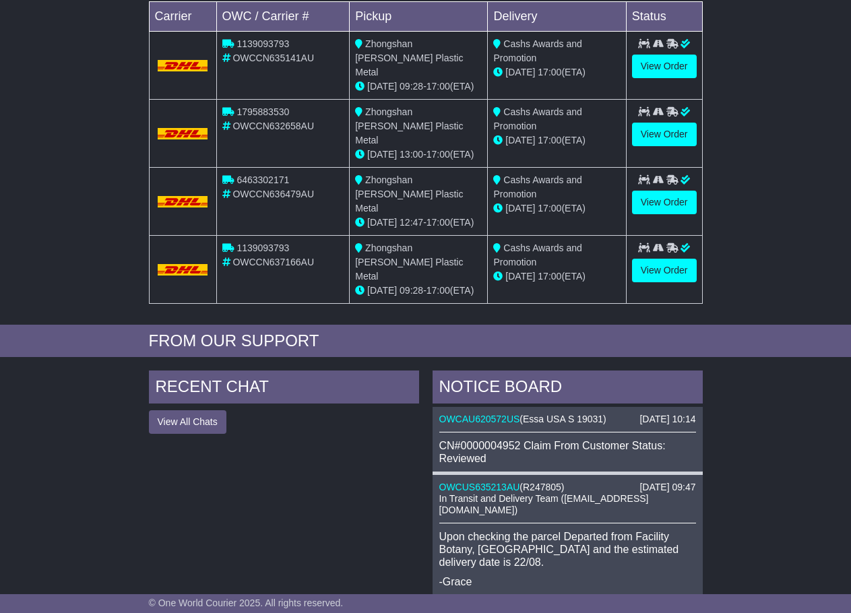
scroll to position [269, 0]
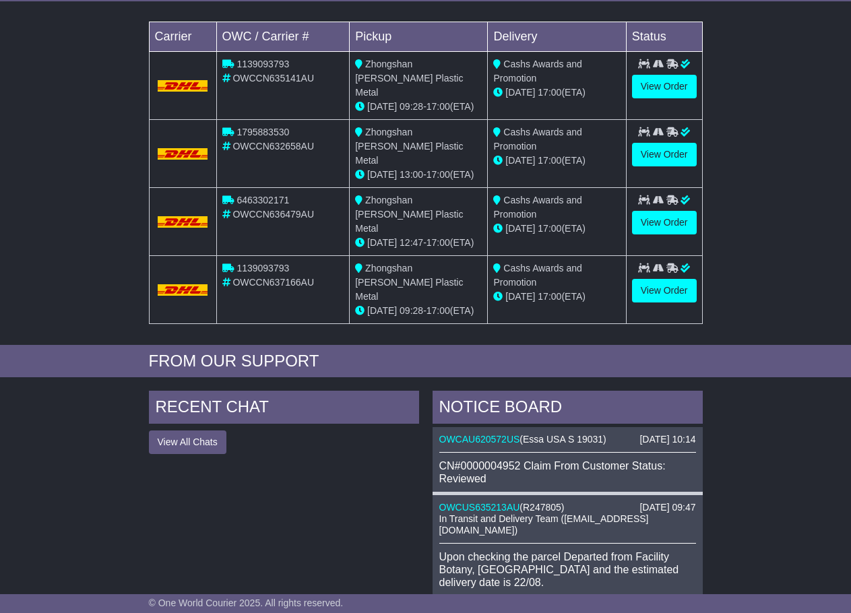
click at [194, 430] on button "View All Chats" at bounding box center [187, 442] width 77 height 24
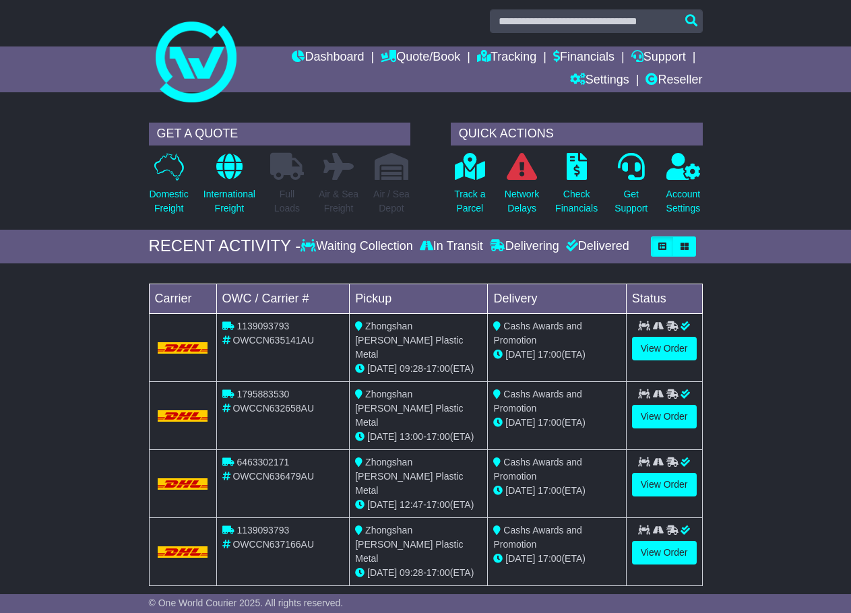
scroll to position [0, 0]
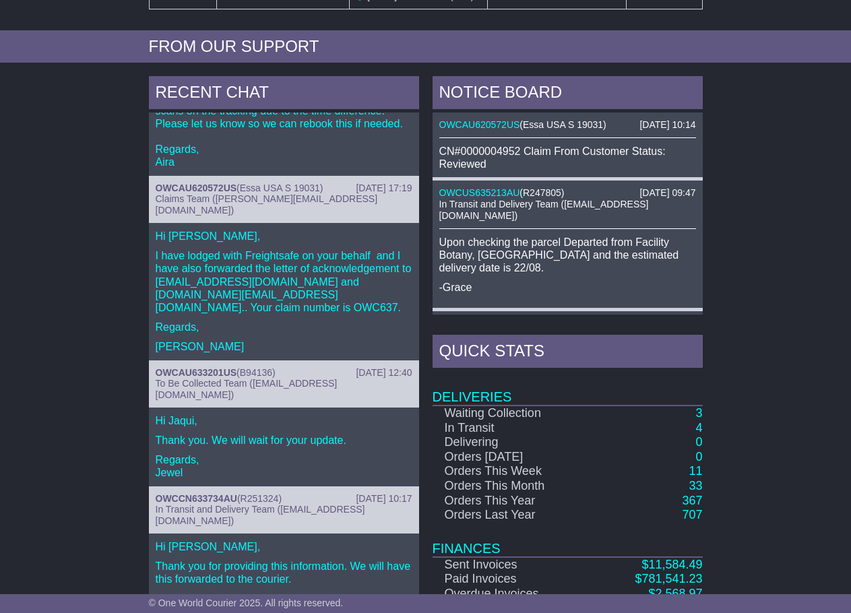
scroll to position [593, 0]
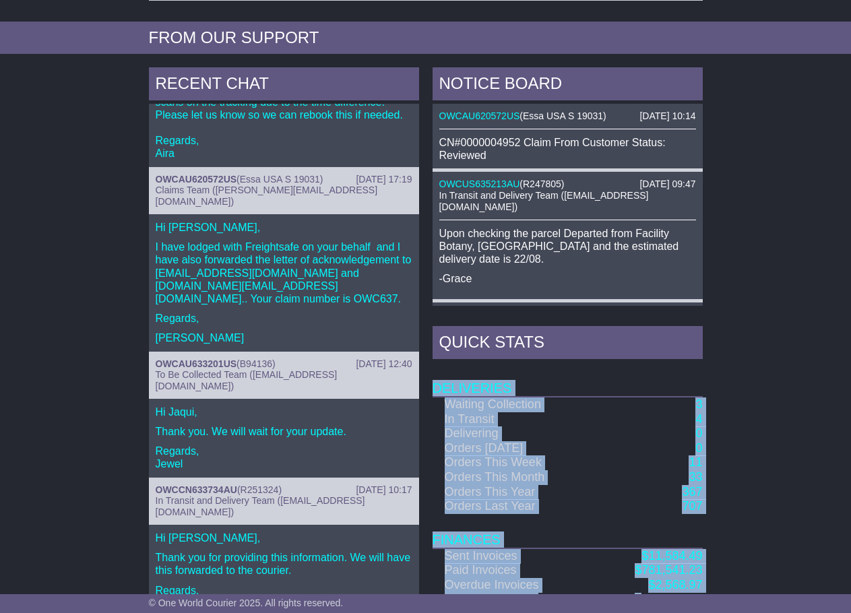
drag, startPoint x: 720, startPoint y: 541, endPoint x: 641, endPoint y: 546, distance: 78.9
click at [641, 546] on div "RECENT CHAT 21 Aug 2025 17:32 OWCUS633719AU ( 161980 ) To Be Collected Team (pi…" at bounding box center [425, 352] width 851 height 582
copy table "Deliveries Waiting Collection 3 In Transit 4 Delivering 0 Orders Today 0 Orders…"
click at [797, 444] on div "RECENT CHAT 21 Aug 2025 17:32 OWCUS633719AU ( 161980 ) To Be Collected Team (pi…" at bounding box center [425, 352] width 851 height 582
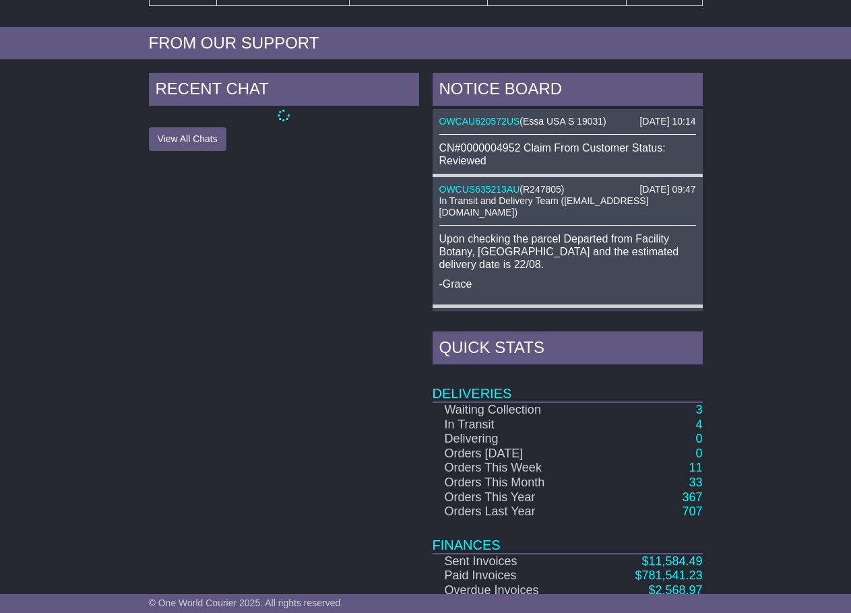
scroll to position [587, 0]
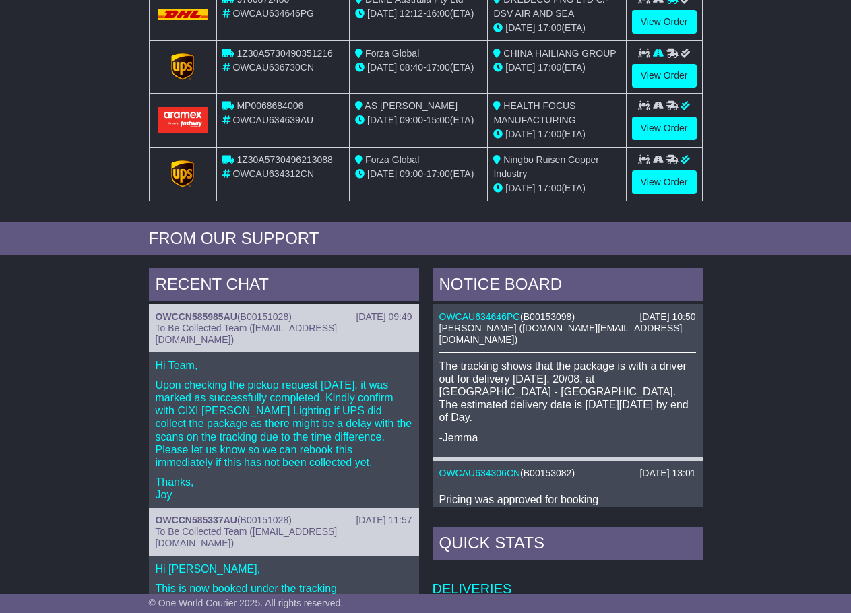
scroll to position [589, 0]
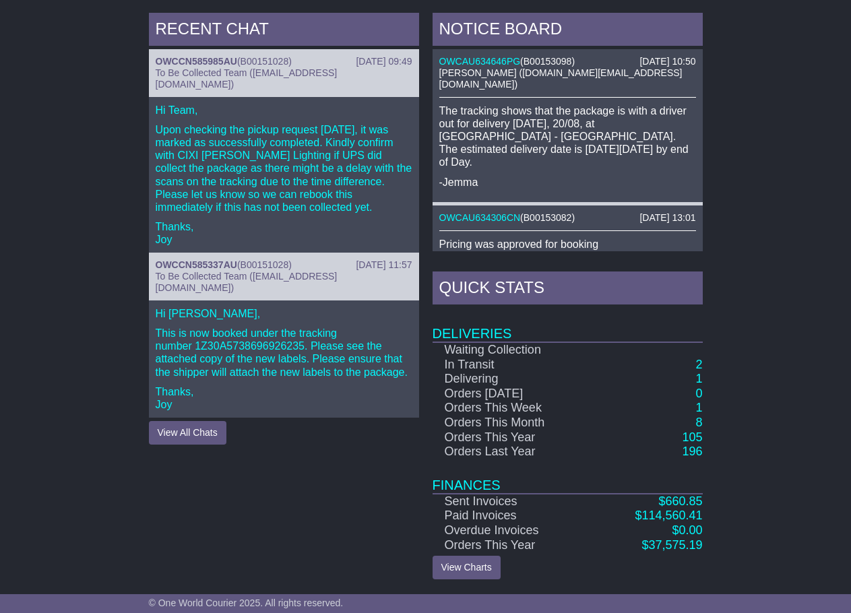
drag, startPoint x: 669, startPoint y: 539, endPoint x: 739, endPoint y: 550, distance: 71.5
click at [736, 540] on div "RECENT CHAT 10 Apr 2025 09:49 OWCCN585985AU ( B00151028 ) To Be Collected Team …" at bounding box center [425, 296] width 851 height 580
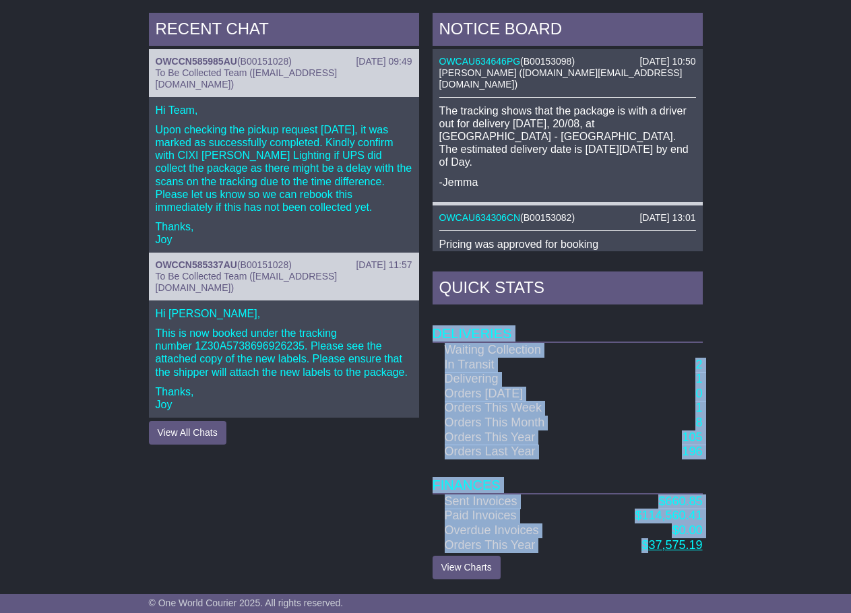
drag, startPoint x: 740, startPoint y: 543, endPoint x: 649, endPoint y: 544, distance: 90.9
click at [649, 544] on div "RECENT CHAT 10 Apr 2025 09:49 OWCCN585985AU ( B00151028 ) To Be Collected Team …" at bounding box center [425, 296] width 851 height 580
copy table "Deliveries Waiting Collection In Transit 2 Delivering 1 Orders Today 0 Orders T…"
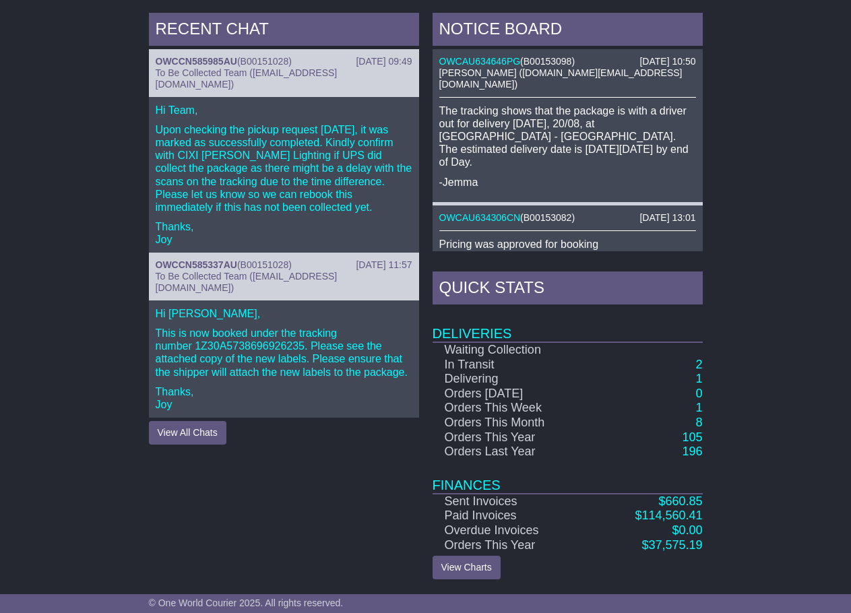
click at [751, 167] on div "RECENT CHAT 10 Apr 2025 09:49 OWCCN585985AU ( B00151028 ) To Be Collected Team …" at bounding box center [425, 296] width 851 height 580
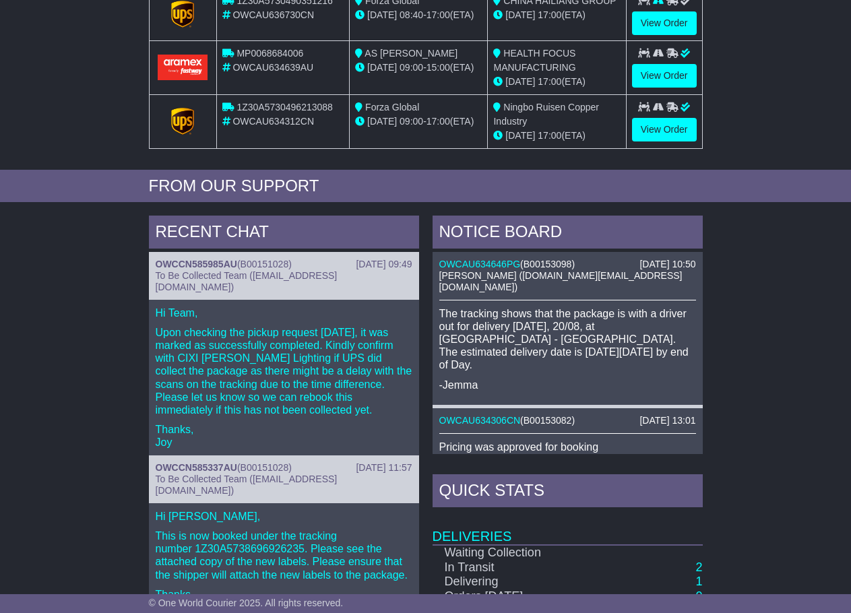
scroll to position [320, 0]
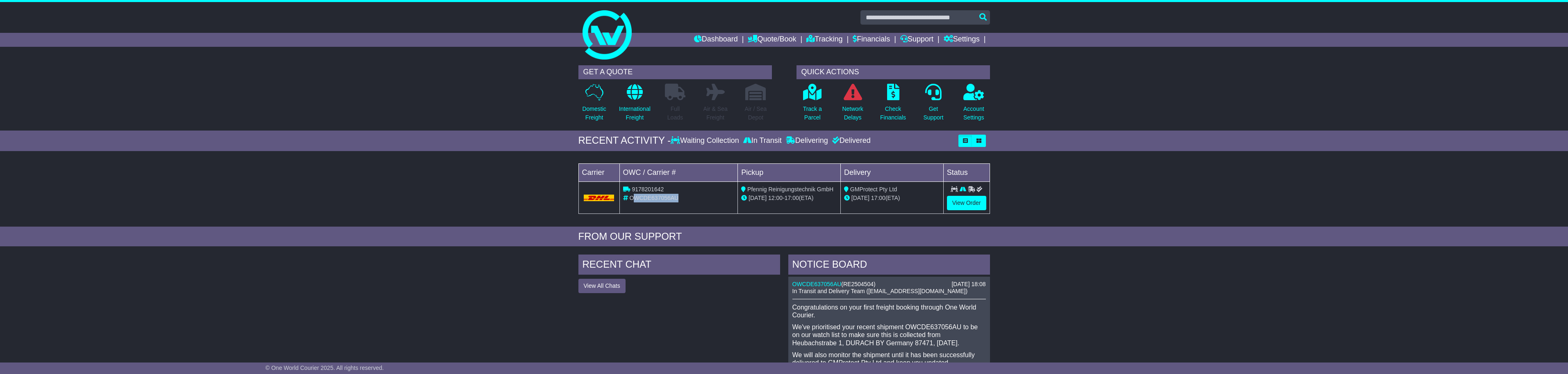
drag, startPoint x: 683, startPoint y: 202, endPoint x: 632, endPoint y: 199, distance: 51.1
click at [632, 199] on div "OWCDE637056AU" at bounding box center [679, 198] width 111 height 9
click at [688, 192] on div "9178201642" at bounding box center [679, 189] width 111 height 9
drag, startPoint x: 687, startPoint y: 197, endPoint x: 631, endPoint y: 197, distance: 56.0
click at [631, 197] on div "OWCDE637056AU" at bounding box center [679, 198] width 111 height 9
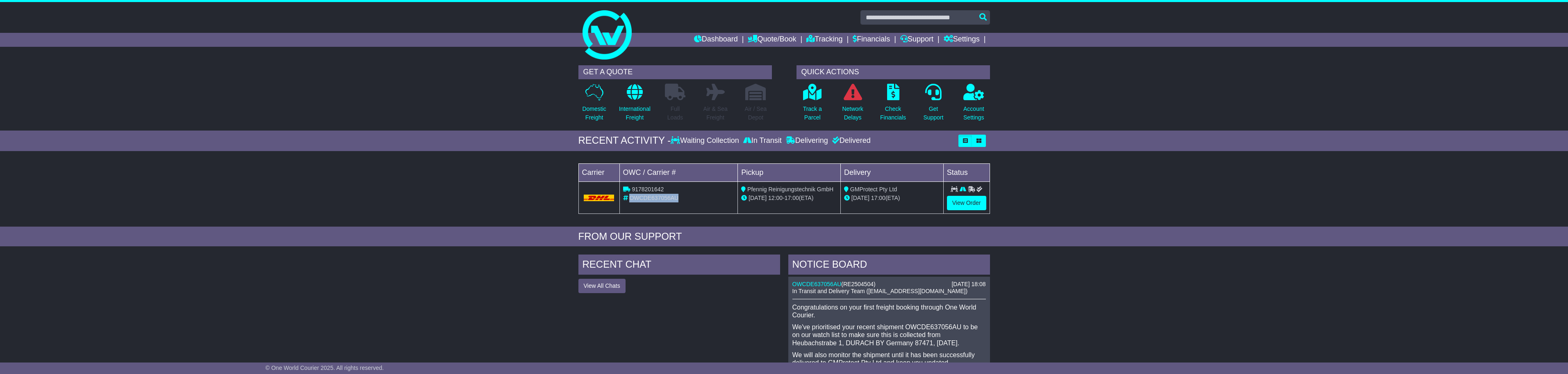
copy span "OWCDE637056AU"
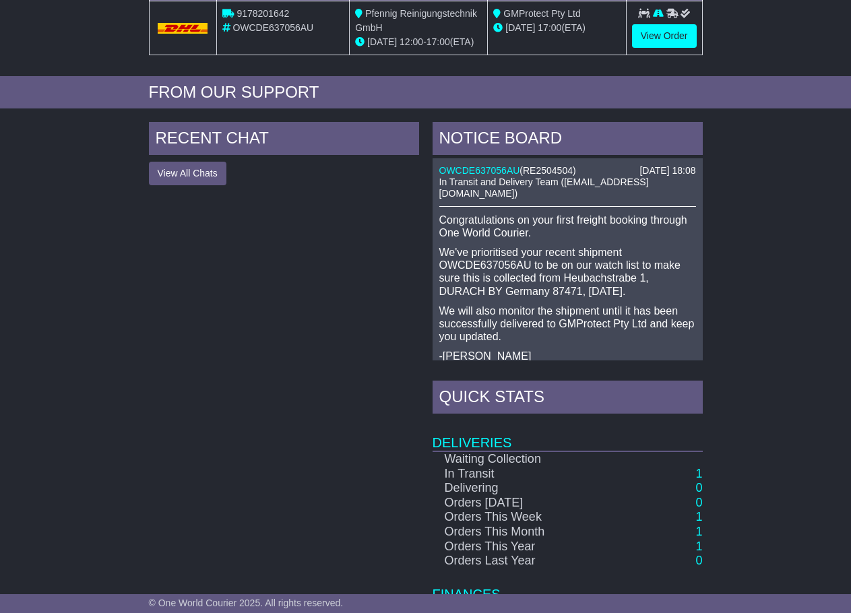
scroll to position [320, 0]
